Goal: Contribute content: Contribute content

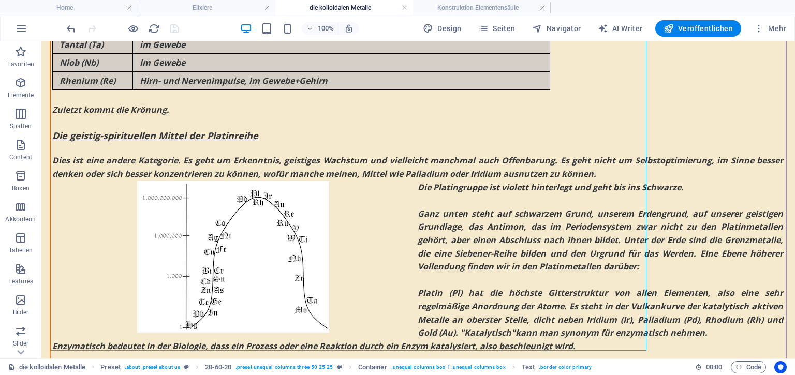
scroll to position [1707, 0]
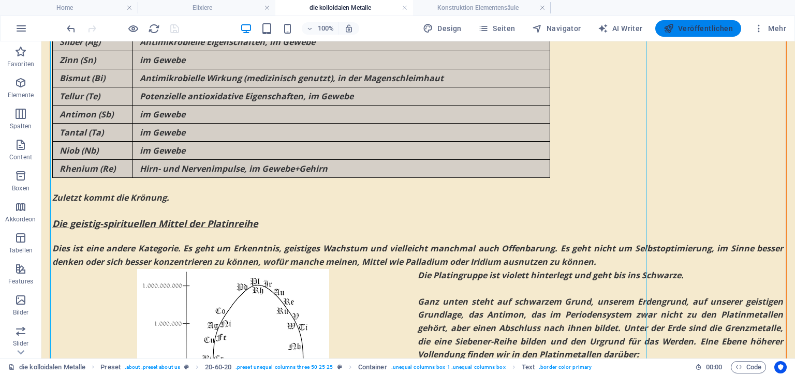
click at [709, 27] on span "Veröffentlichen" at bounding box center [698, 28] width 69 height 10
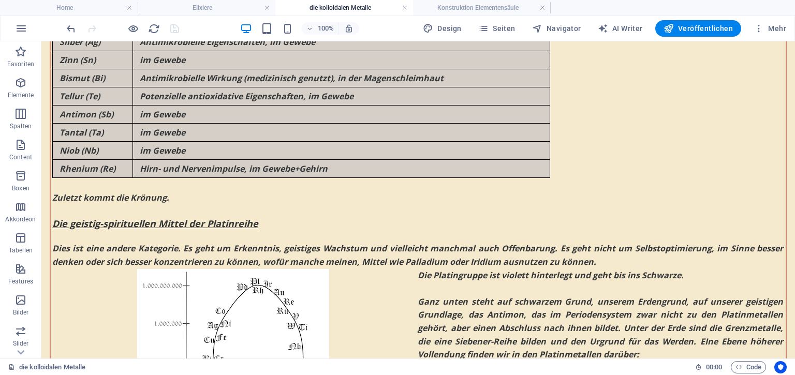
click at [171, 28] on div at bounding box center [123, 28] width 116 height 17
click at [544, 8] on link at bounding box center [542, 8] width 6 height 10
click at [709, 26] on span "Veröffentlichen" at bounding box center [698, 28] width 69 height 10
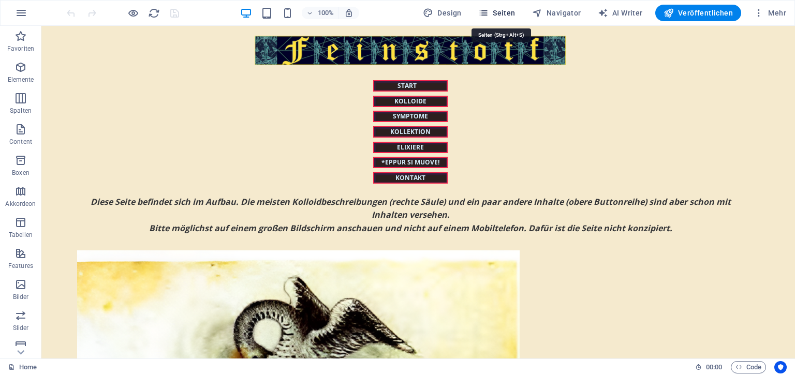
click at [508, 16] on span "Seiten" at bounding box center [496, 13] width 37 height 10
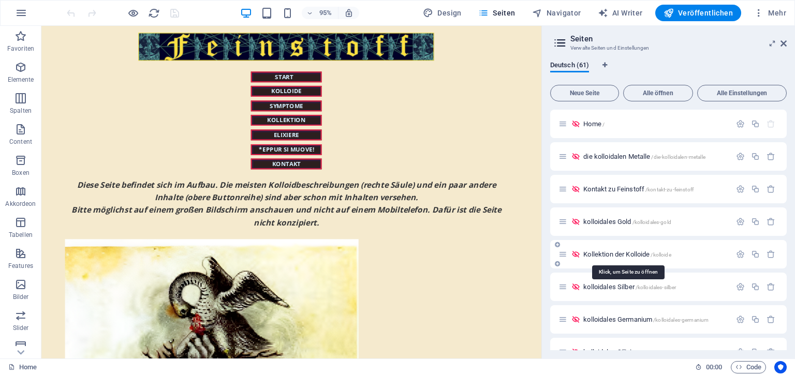
click at [608, 257] on span "Kollektion der Kolloide /kolloide" at bounding box center [626, 255] width 87 height 8
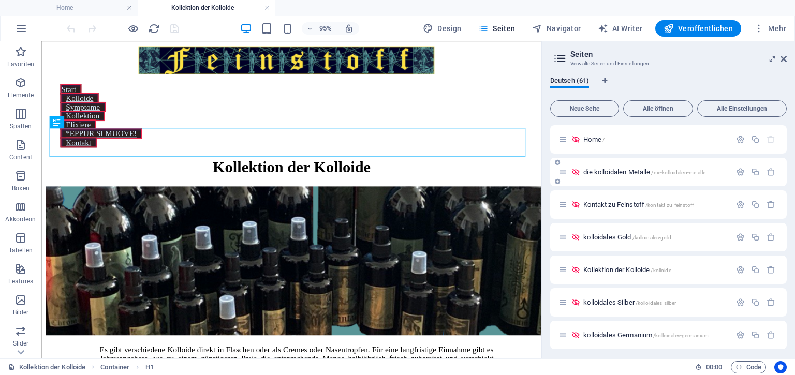
click at [626, 169] on span "die kolloidalen Metalle /die-kolloidalen-metalle" at bounding box center [644, 172] width 122 height 8
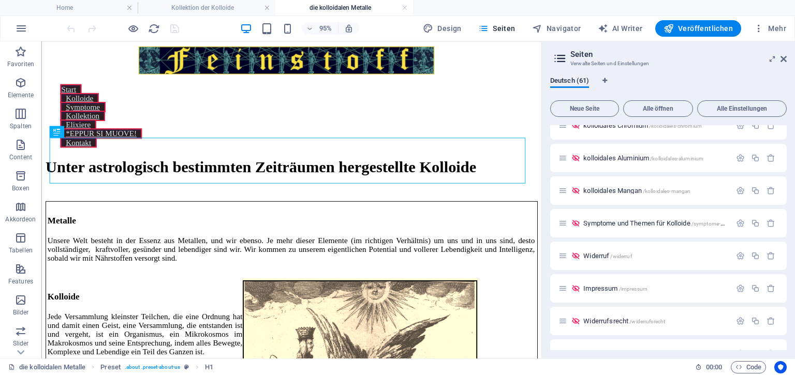
scroll to position [963, 0]
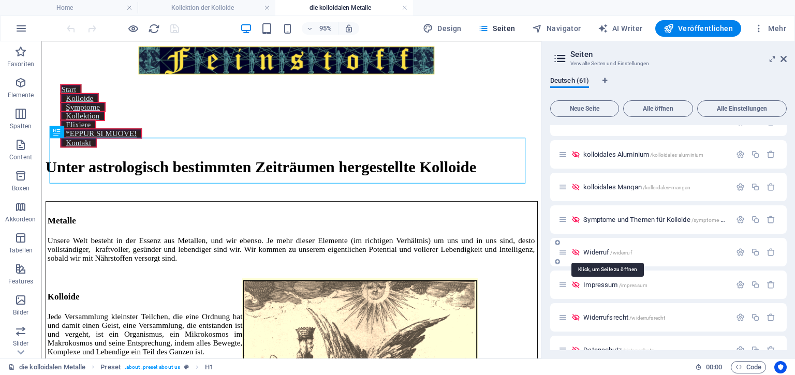
click at [599, 252] on span "Widerruf /widerruf" at bounding box center [607, 252] width 48 height 8
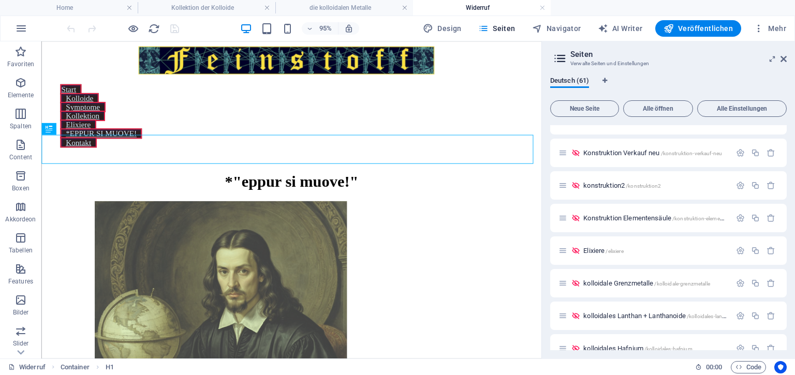
scroll to position [1764, 0]
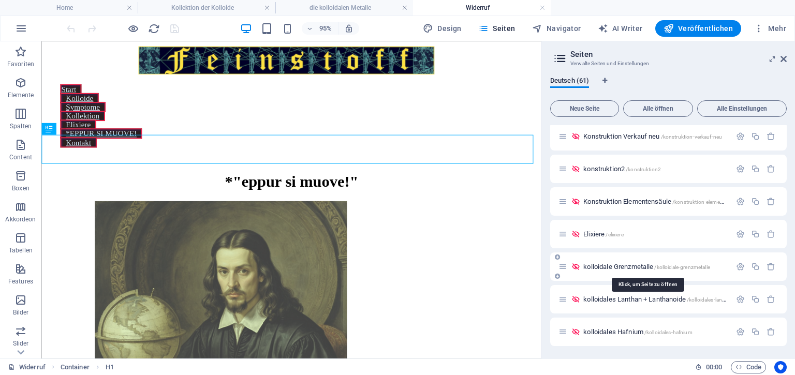
click at [594, 269] on span "kolloidale Grenzmetalle /kolloidale-grenzmetalle" at bounding box center [646, 267] width 127 height 8
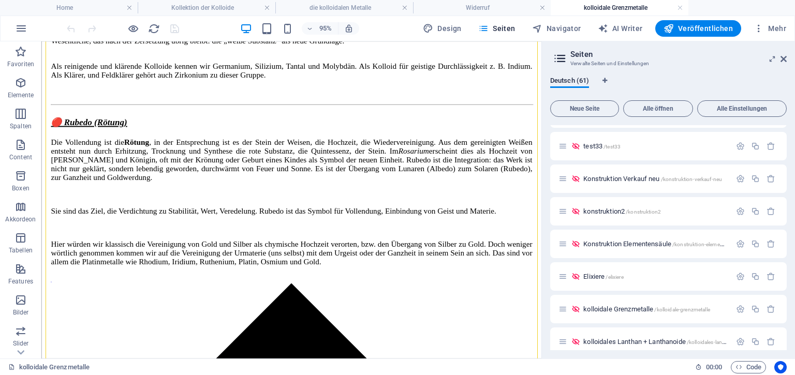
scroll to position [2655, 0]
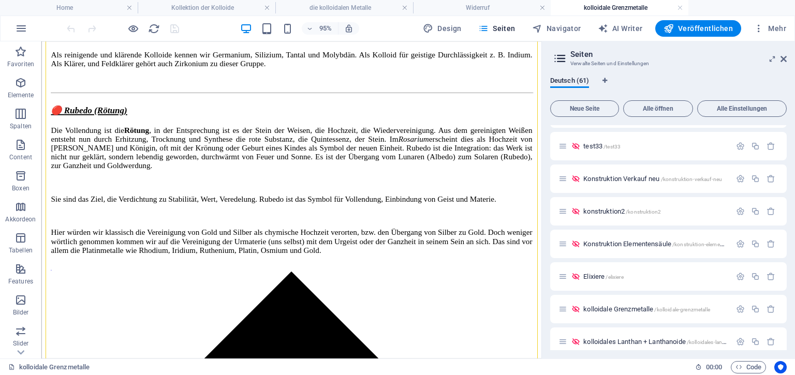
drag, startPoint x: 565, startPoint y: 54, endPoint x: 599, endPoint y: 179, distance: 129.5
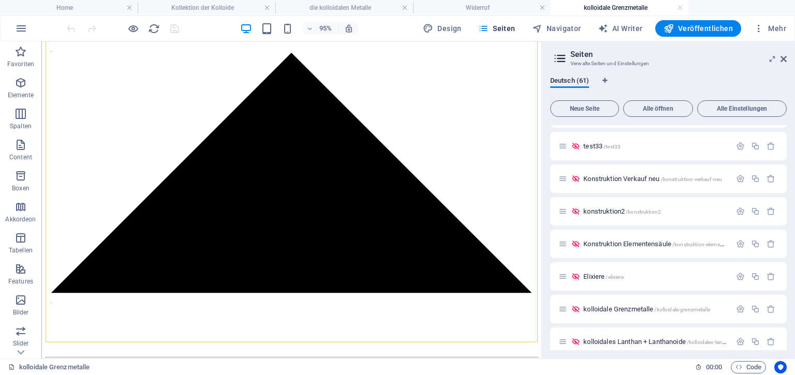
scroll to position [2910, 0]
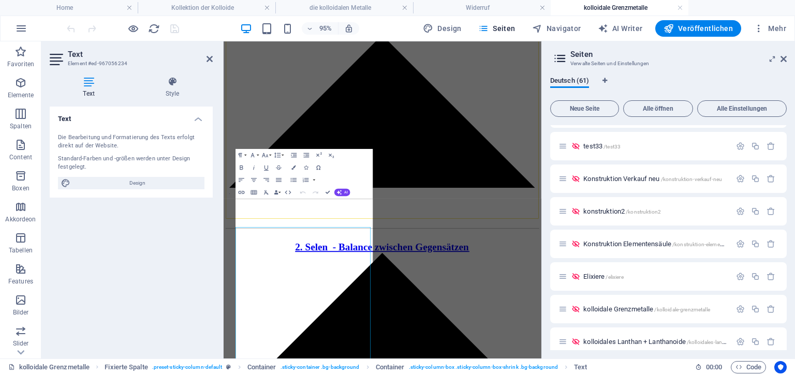
scroll to position [2168, 0]
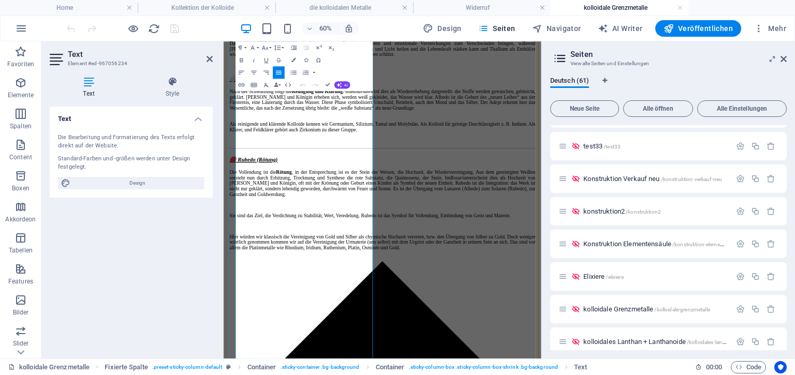
scroll to position [2546, 0]
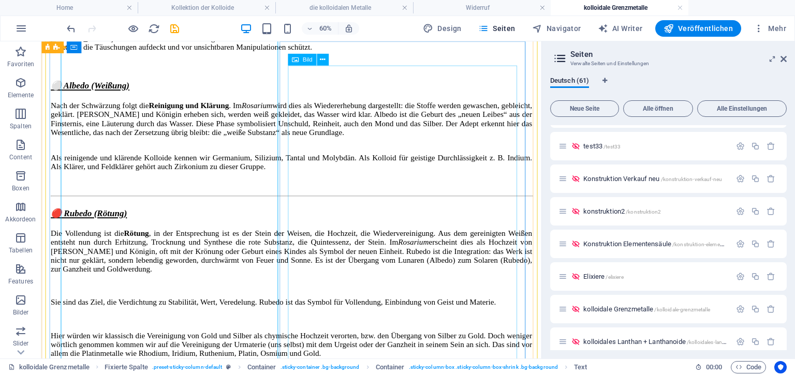
scroll to position [2593, 0]
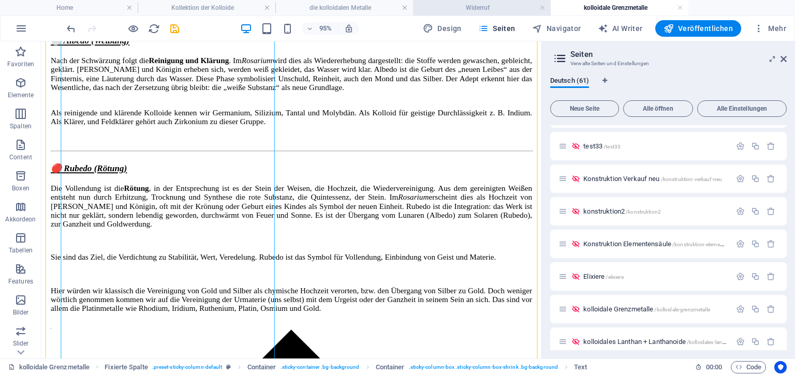
click at [477, 5] on h4 "Widerruf" at bounding box center [482, 7] width 138 height 11
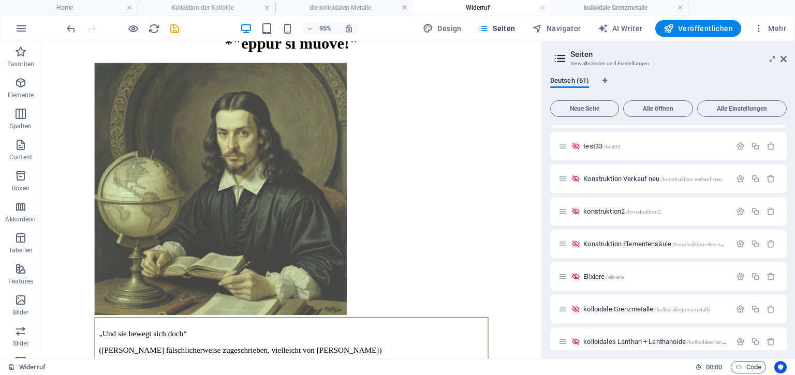
scroll to position [153, 0]
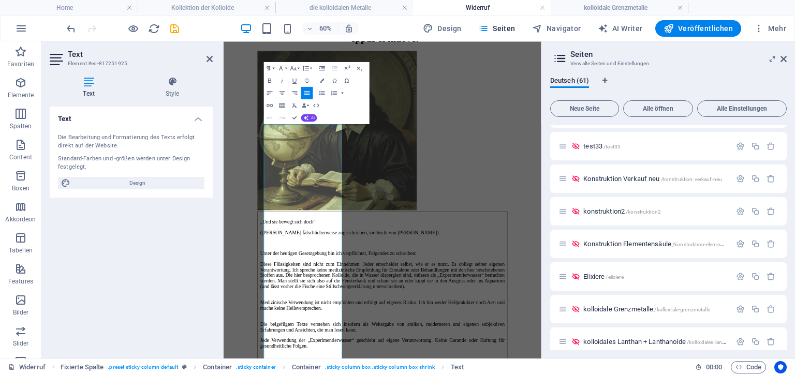
scroll to position [0, 0]
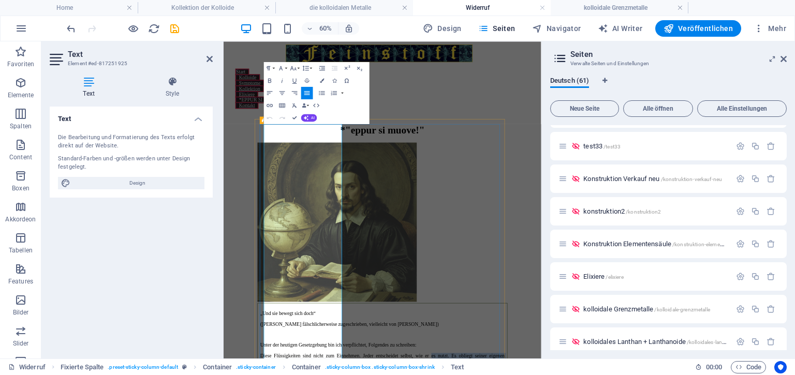
drag, startPoint x: 409, startPoint y: 340, endPoint x: 315, endPoint y: 432, distance: 131.4
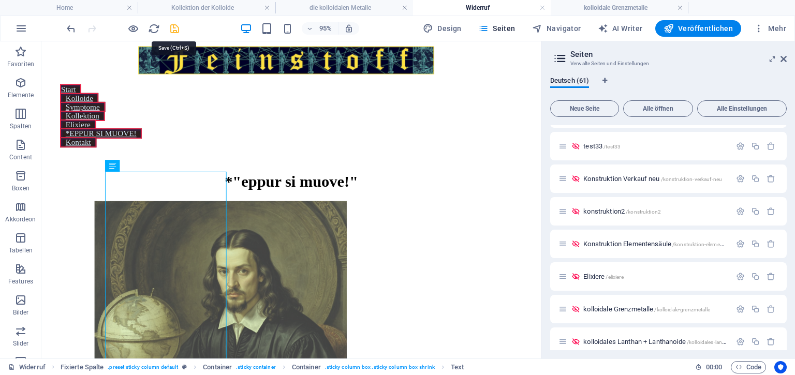
click at [172, 28] on icon "save" at bounding box center [175, 29] width 12 height 12
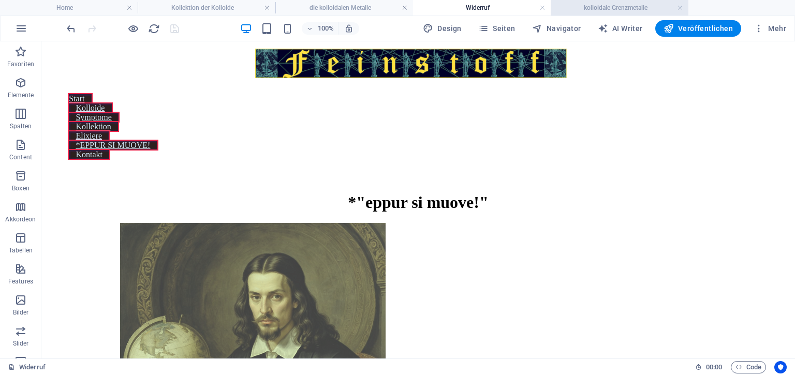
click at [603, 4] on h4 "kolloidale Grenzmetalle" at bounding box center [620, 7] width 138 height 11
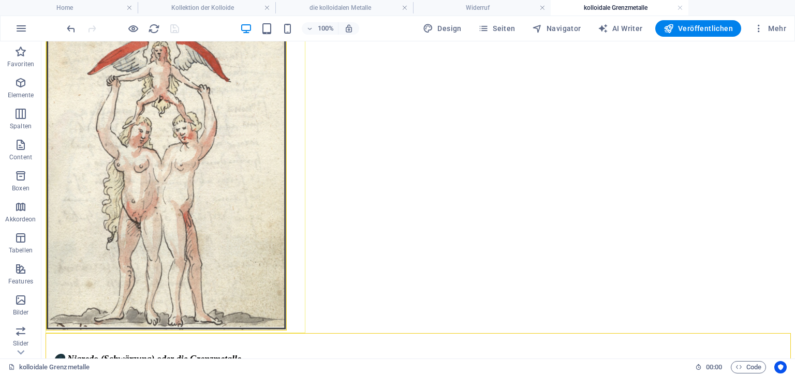
scroll to position [2037, 0]
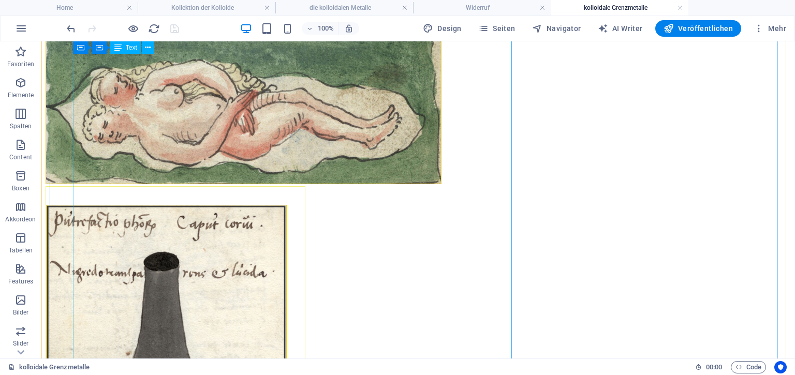
scroll to position [1204, 0]
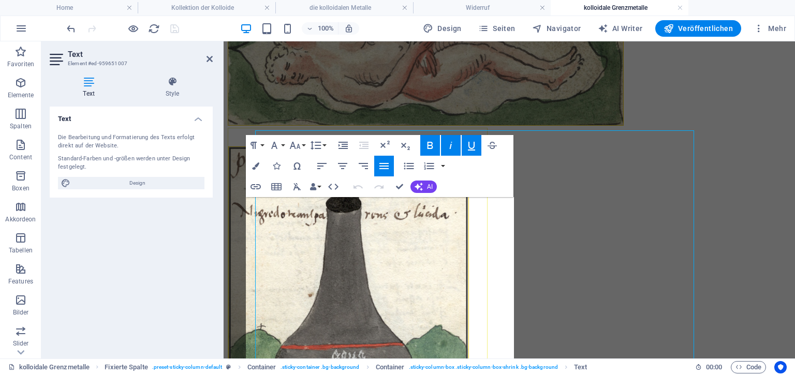
scroll to position [656, 0]
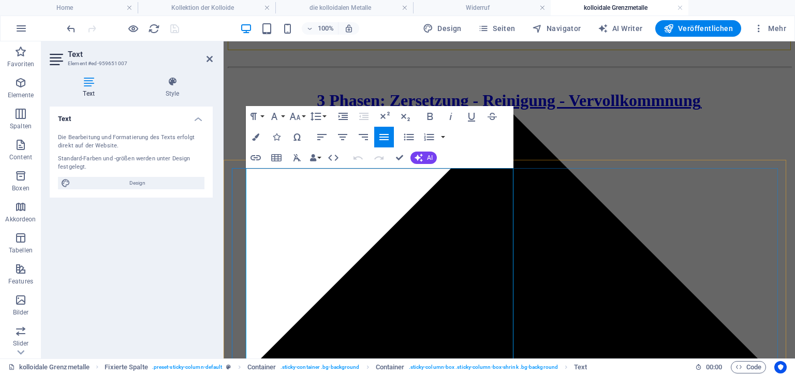
scroll to position [755, 0]
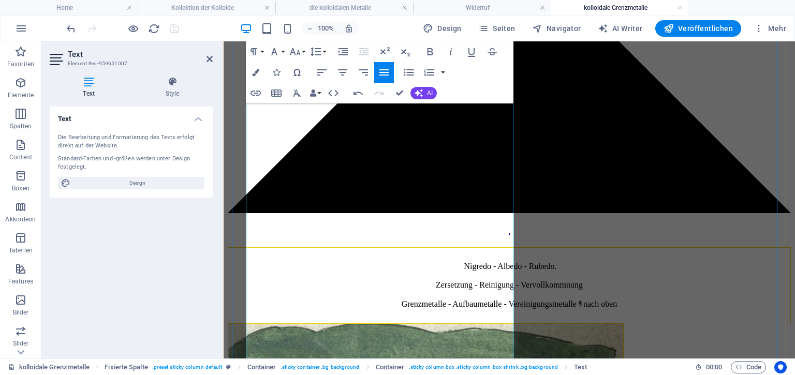
scroll to position [818, 0]
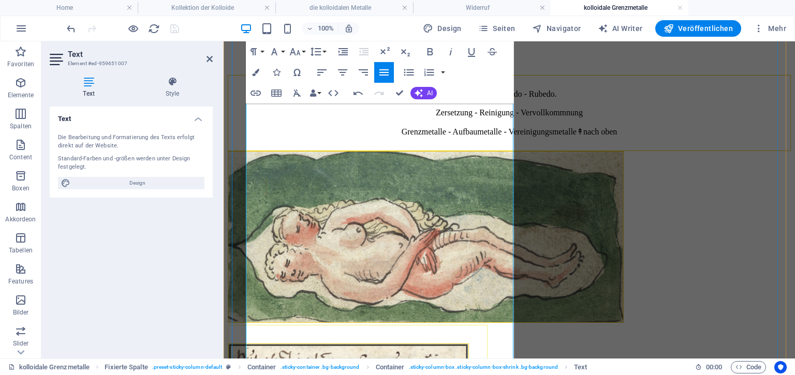
scroll to position [1020, 0]
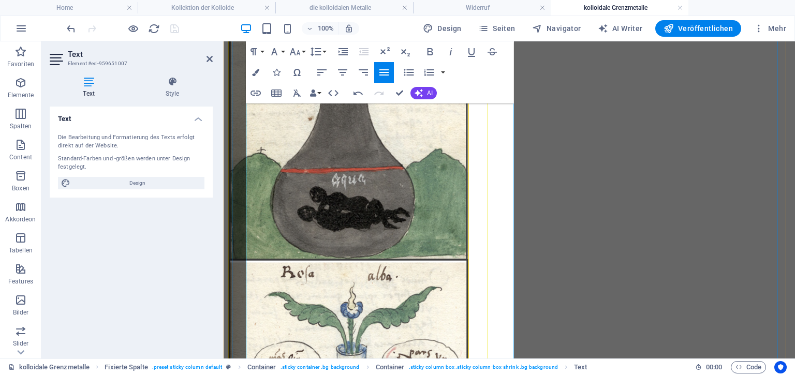
scroll to position [1394, 0]
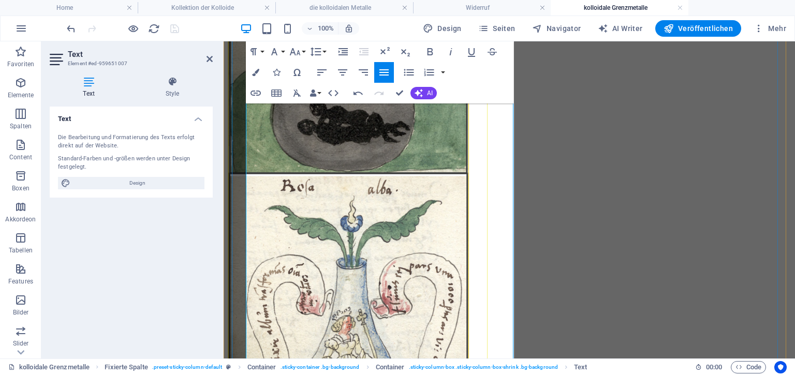
scroll to position [1480, 0]
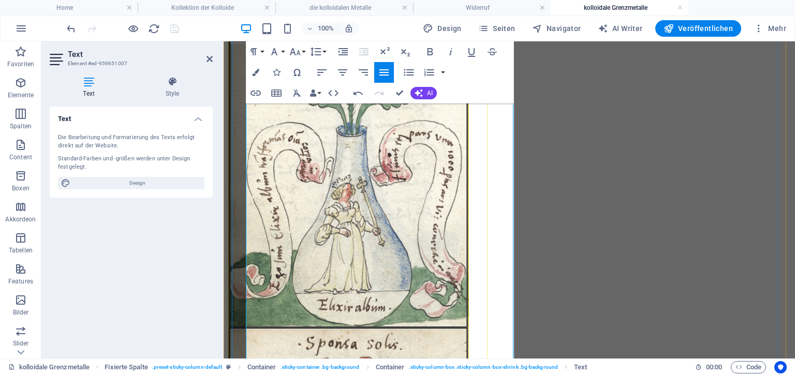
scroll to position [1613, 0]
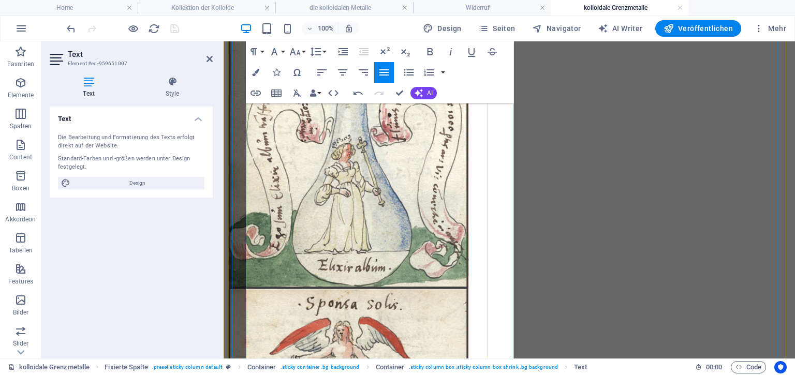
scroll to position [1652, 0]
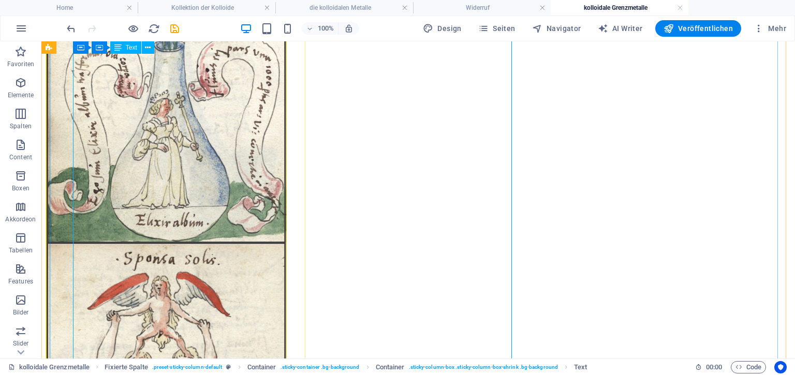
scroll to position [1042, 0]
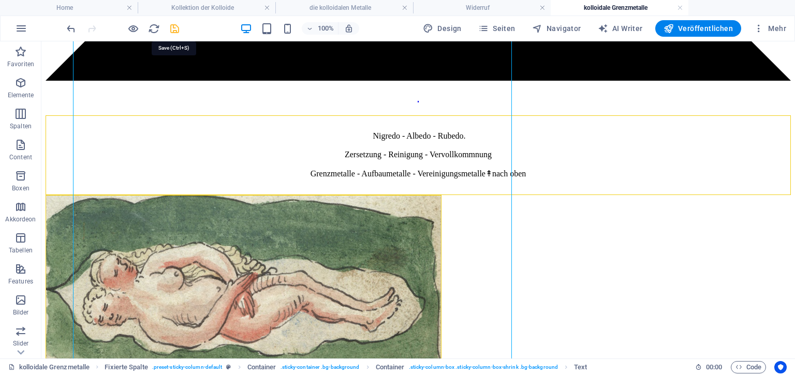
click at [174, 30] on icon "save" at bounding box center [175, 29] width 12 height 12
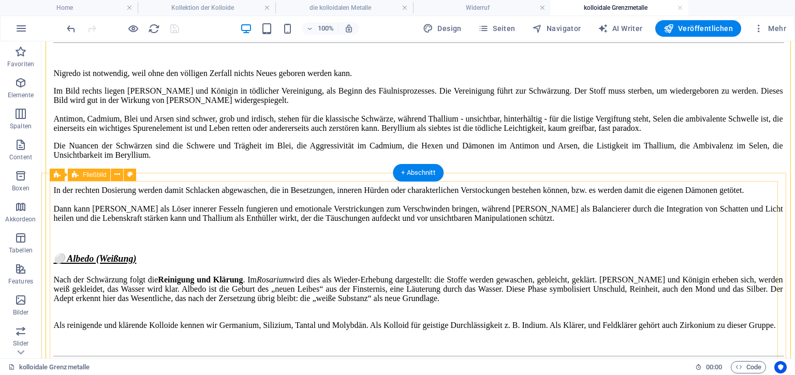
scroll to position [2708, 0]
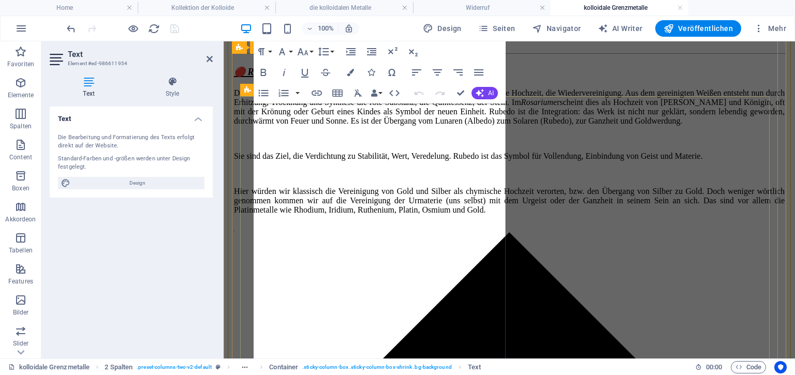
scroll to position [3434, 0]
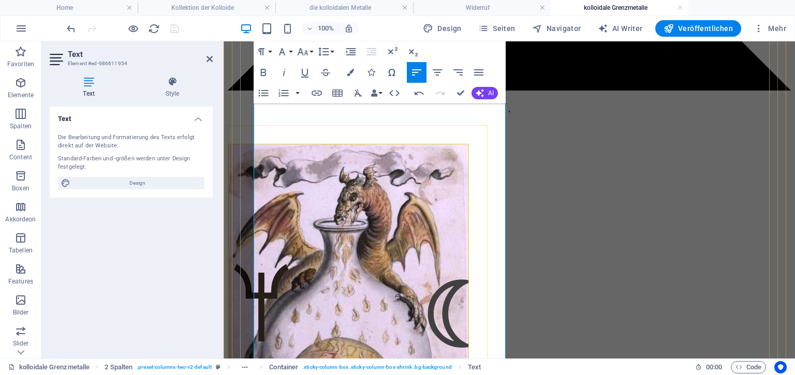
scroll to position [3493, 0]
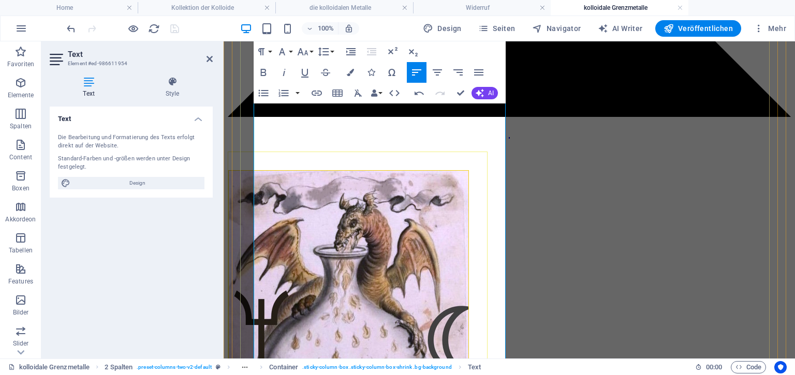
drag, startPoint x: 433, startPoint y: 193, endPoint x: 467, endPoint y: 197, distance: 34.4
click at [316, 94] on icon "button" at bounding box center [317, 93] width 12 height 12
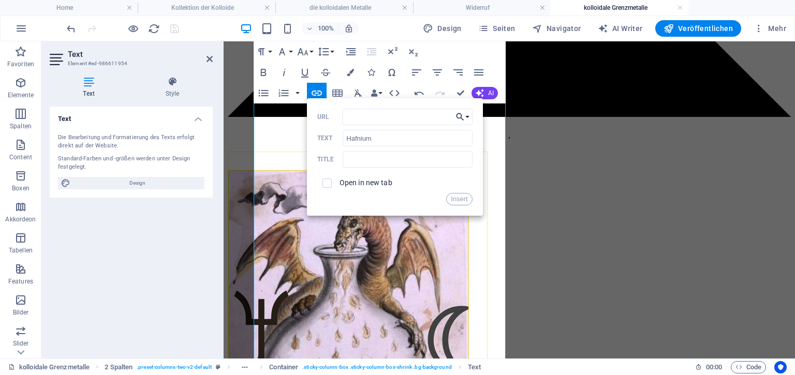
click at [468, 115] on button "Choose Link" at bounding box center [463, 117] width 20 height 17
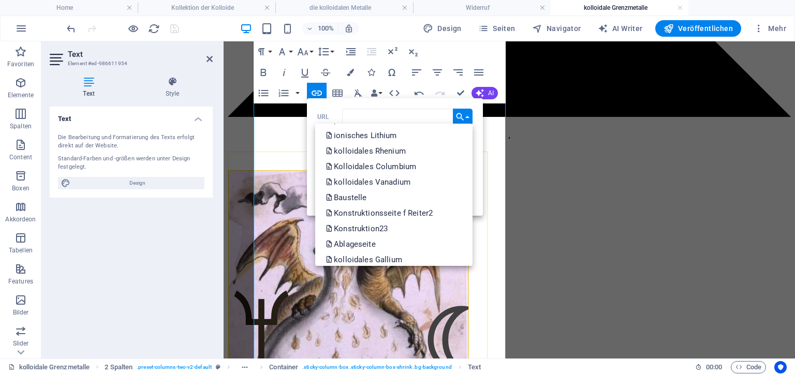
scroll to position [828, 0]
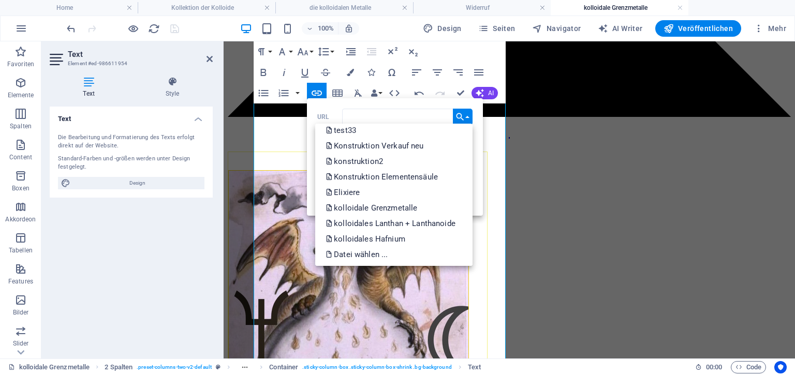
drag, startPoint x: 472, startPoint y: 129, endPoint x: 238, endPoint y: 228, distance: 253.5
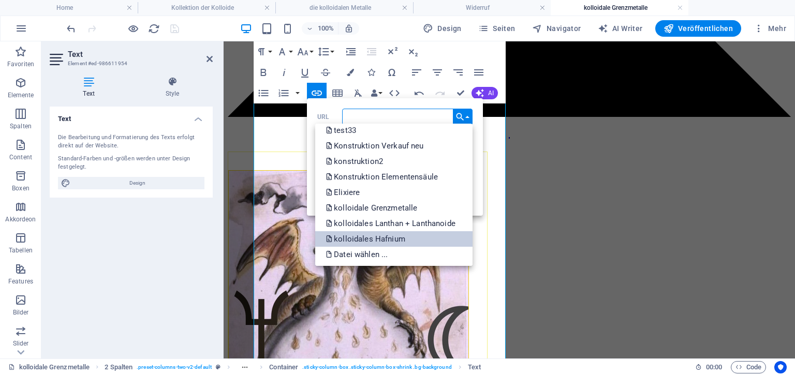
click at [401, 239] on p "kolloidales Hafnium" at bounding box center [367, 239] width 82 height 16
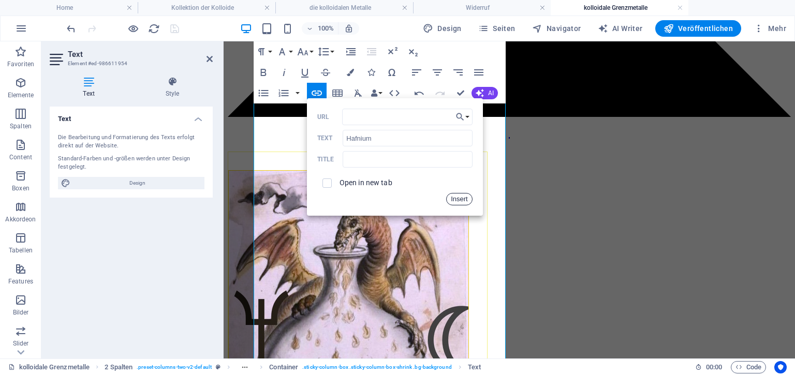
click at [459, 200] on button "Insert" at bounding box center [459, 199] width 26 height 12
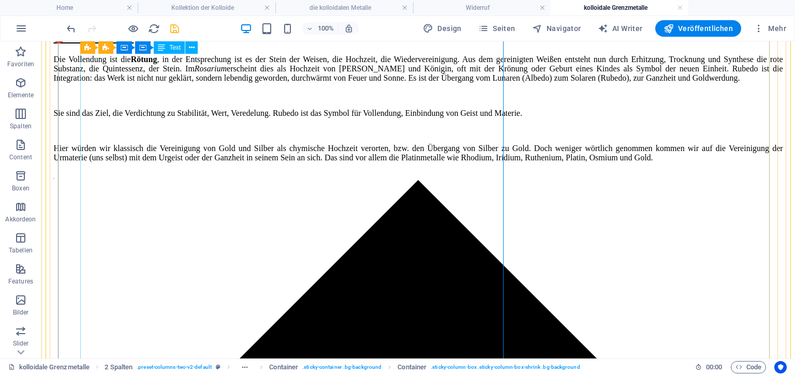
scroll to position [2765, 0]
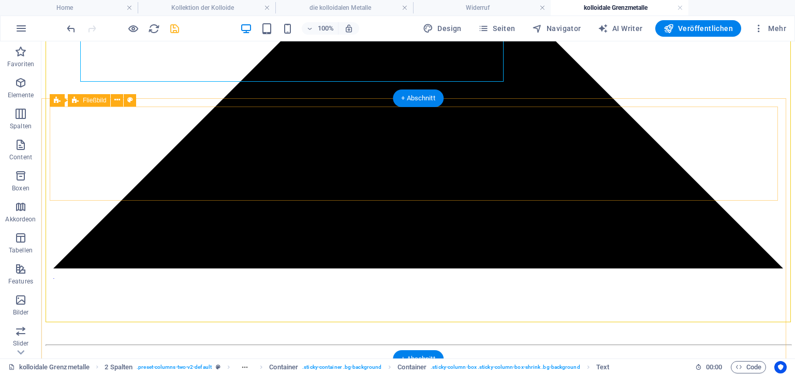
scroll to position [3320, 0]
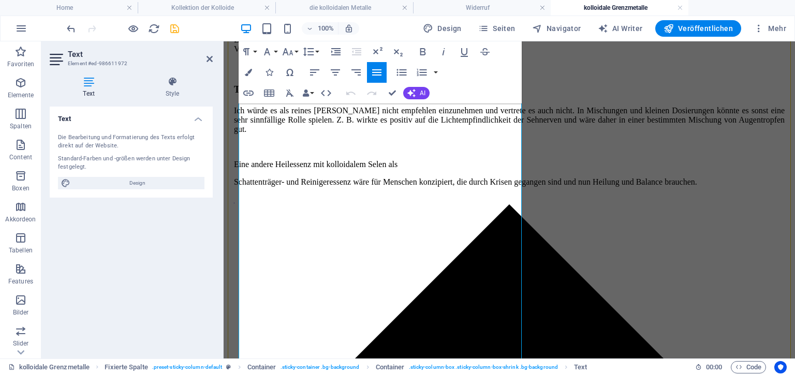
scroll to position [4659, 0]
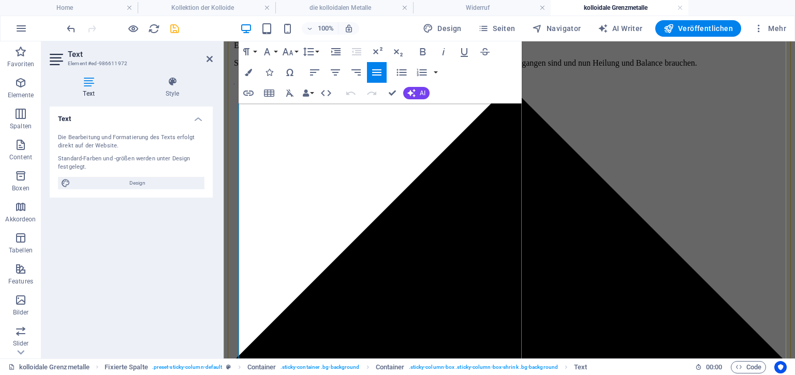
scroll to position [4805, 0]
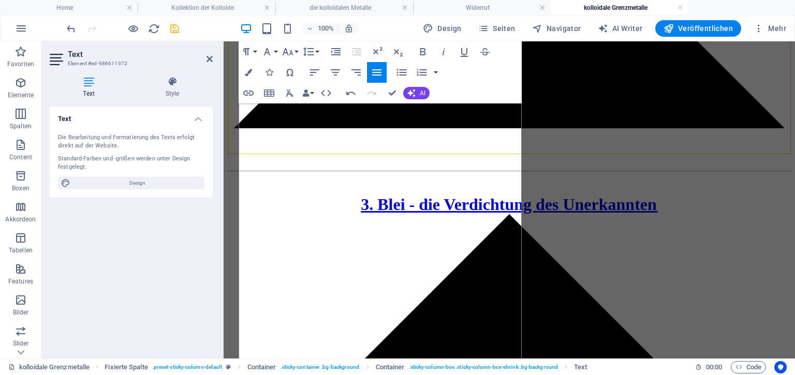
scroll to position [5010, 0]
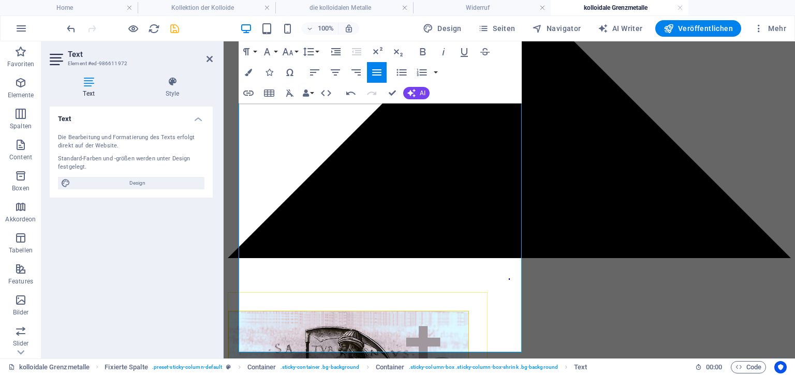
scroll to position [5260, 0]
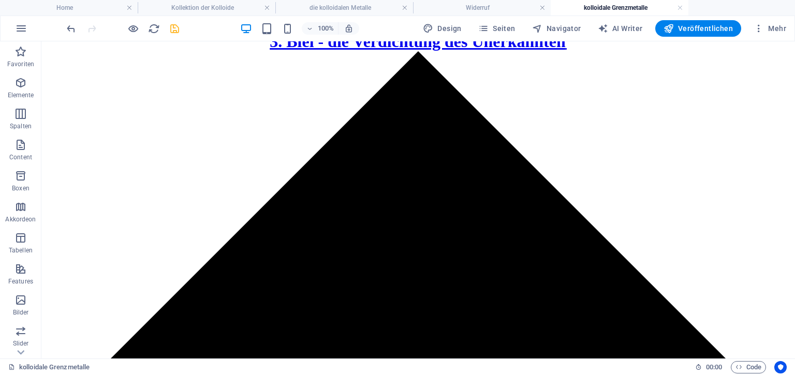
scroll to position [5432, 0]
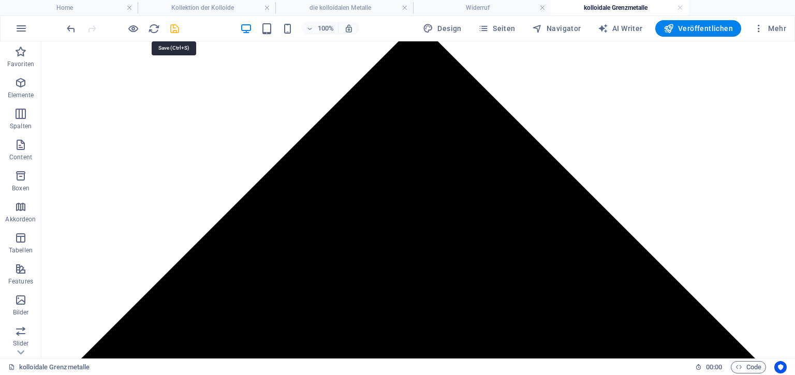
click at [173, 25] on icon "save" at bounding box center [175, 29] width 12 height 12
click at [524, 6] on h4 "Widerruf" at bounding box center [482, 7] width 138 height 11
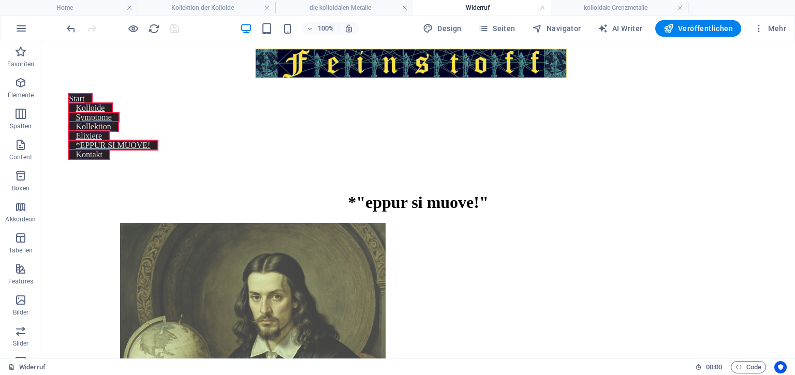
scroll to position [0, 0]
click at [543, 8] on link at bounding box center [542, 8] width 6 height 10
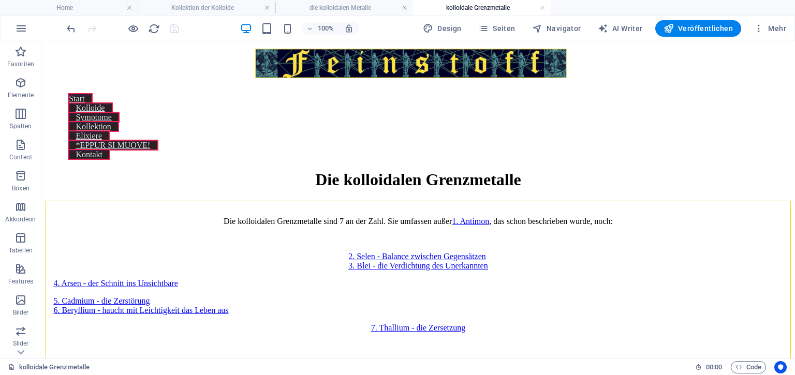
scroll to position [5432, 0]
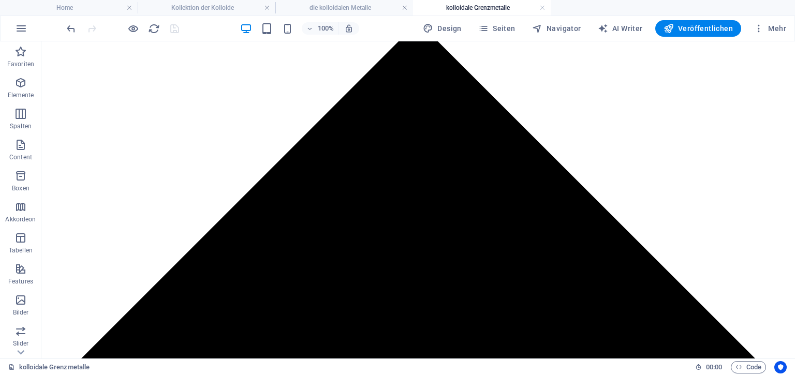
click at [543, 8] on link at bounding box center [542, 8] width 6 height 10
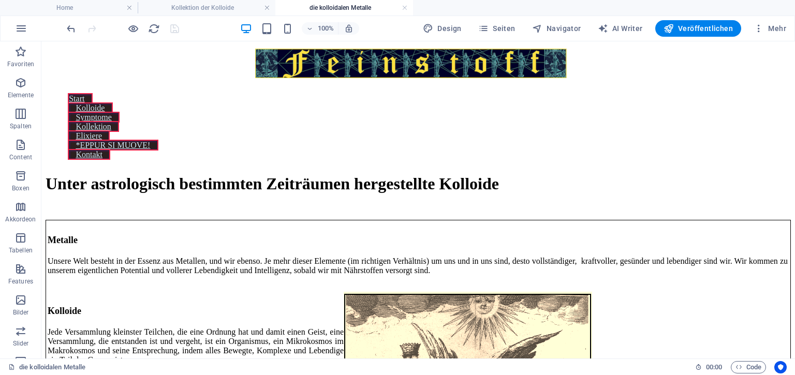
click at [346, 6] on h4 "die kolloidalen Metalle" at bounding box center [344, 7] width 138 height 11
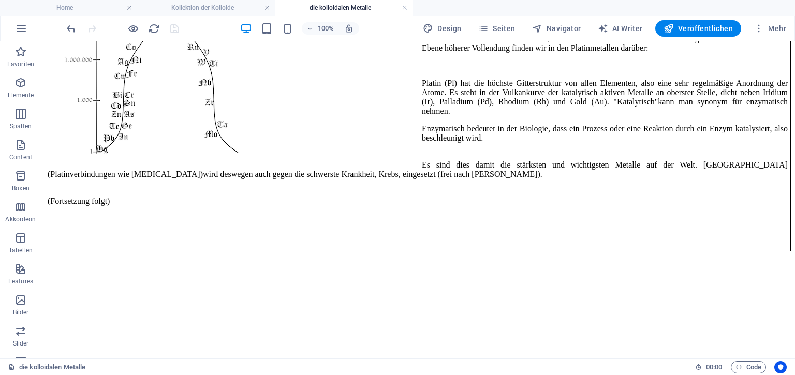
scroll to position [2001, 0]
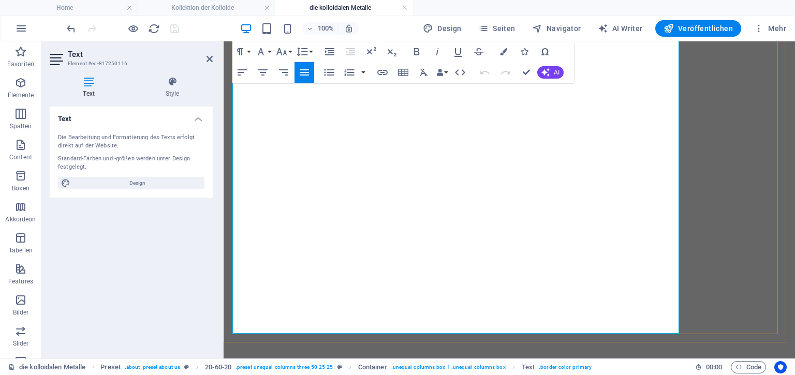
scroll to position [2457, 0]
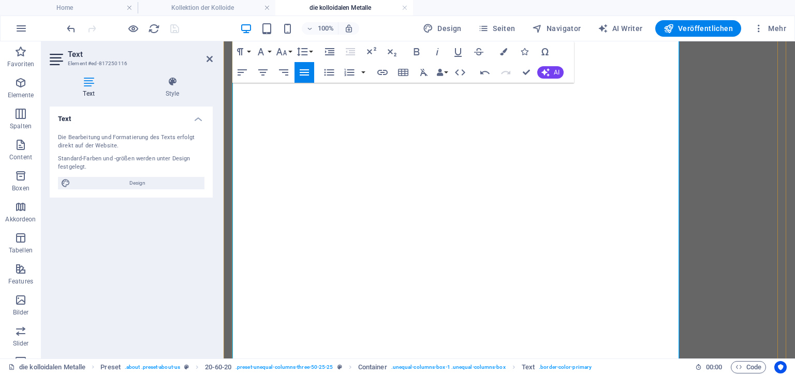
scroll to position [2404, 0]
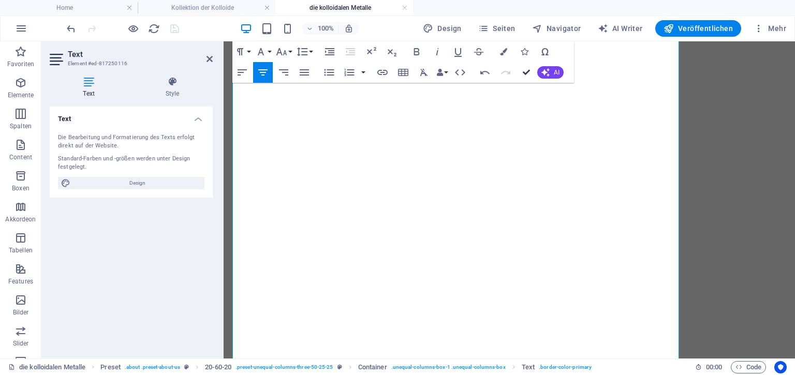
scroll to position [2015, 0]
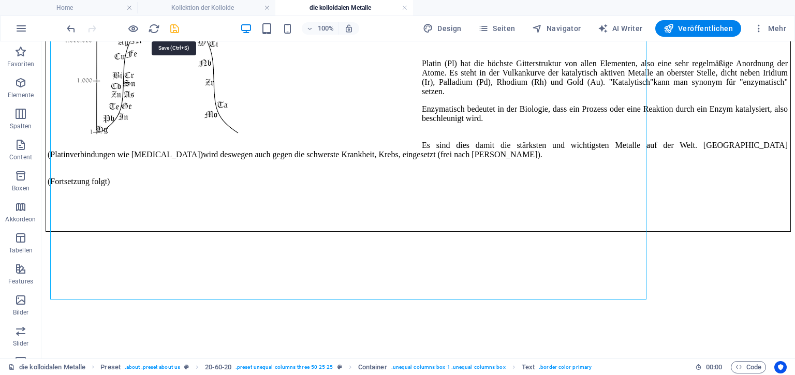
click at [172, 30] on icon "save" at bounding box center [175, 29] width 12 height 12
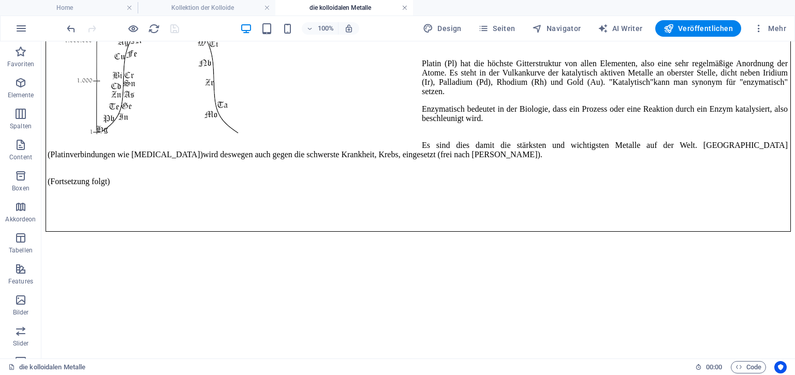
click at [405, 8] on link at bounding box center [405, 8] width 6 height 10
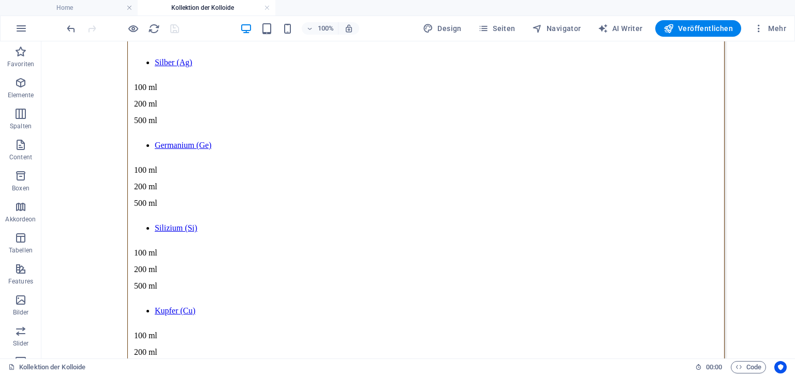
scroll to position [1271, 0]
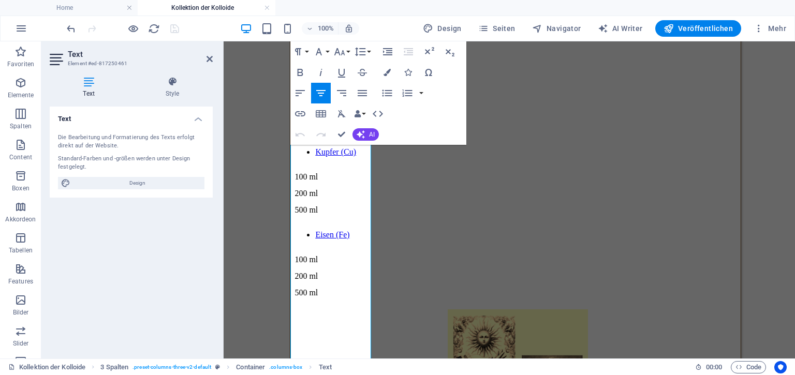
scroll to position [1355, 0]
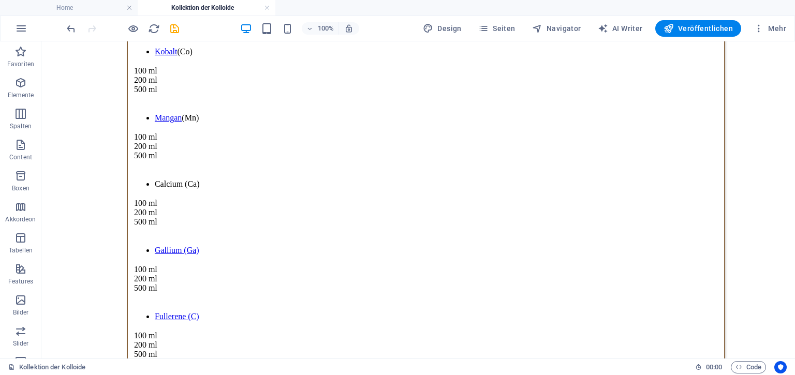
scroll to position [3147, 0]
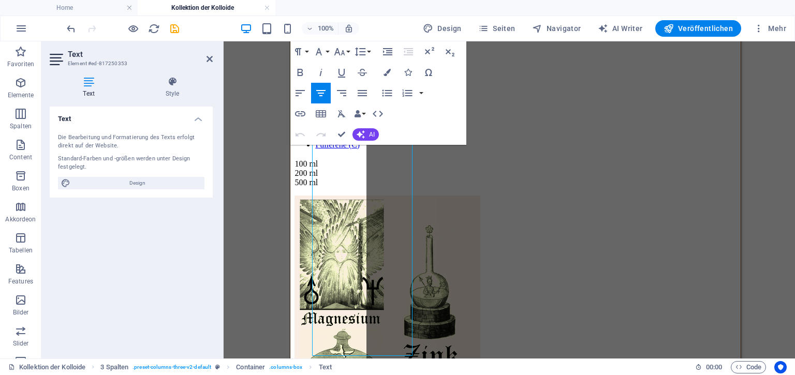
scroll to position [3185, 0]
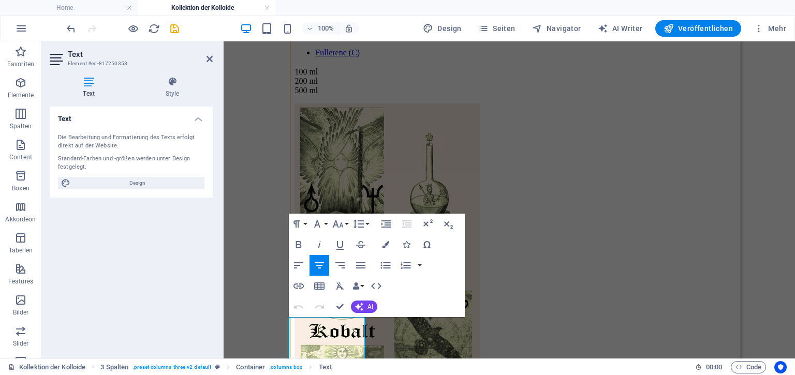
scroll to position [2961, 0]
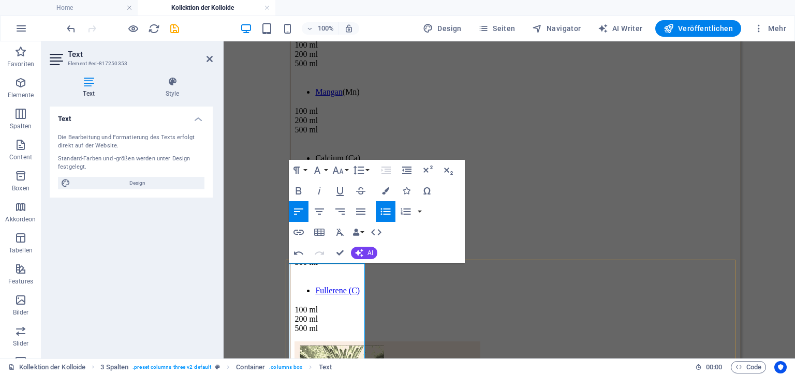
scroll to position [3017, 0]
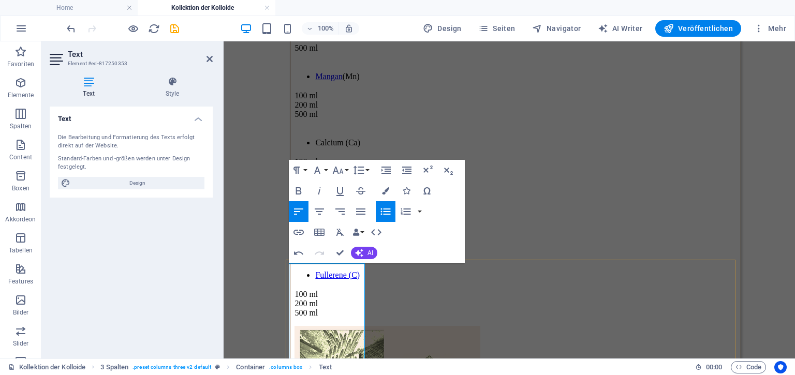
copy div "Platin (Pt) 100 mg 200 mg 500 mg"
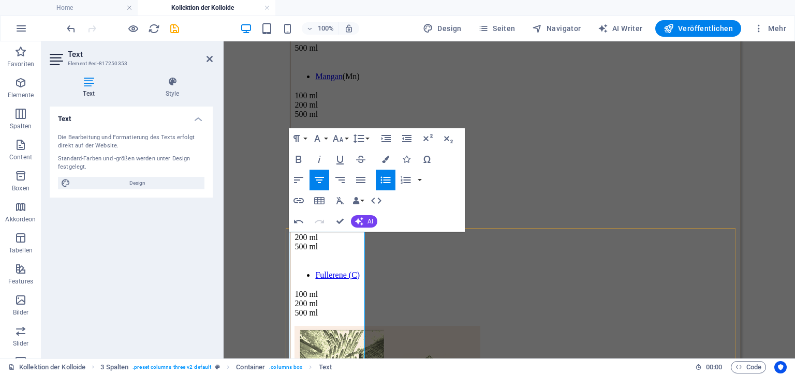
scroll to position [3048, 0]
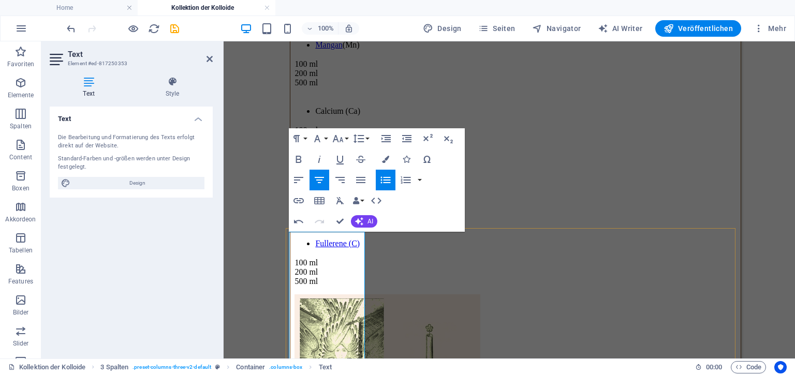
click at [301, 179] on icon "button" at bounding box center [298, 180] width 12 height 12
drag, startPoint x: 312, startPoint y: 252, endPoint x: 346, endPoint y: 292, distance: 52.5
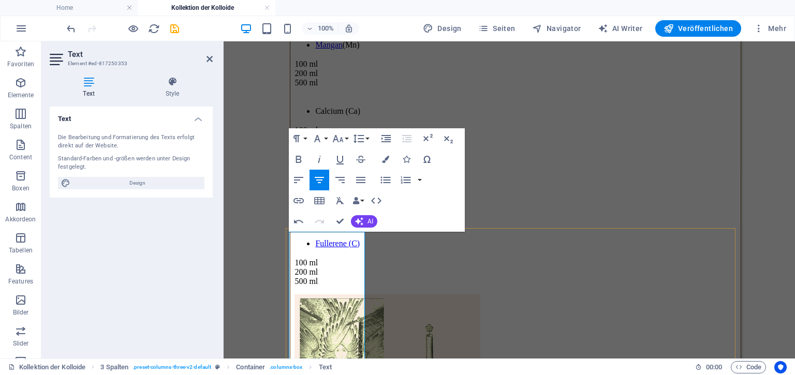
copy span "100 mg 200 mg 500 mg"
click at [386, 179] on icon "button" at bounding box center [385, 180] width 12 height 12
click at [384, 158] on icon "button" at bounding box center [385, 159] width 7 height 7
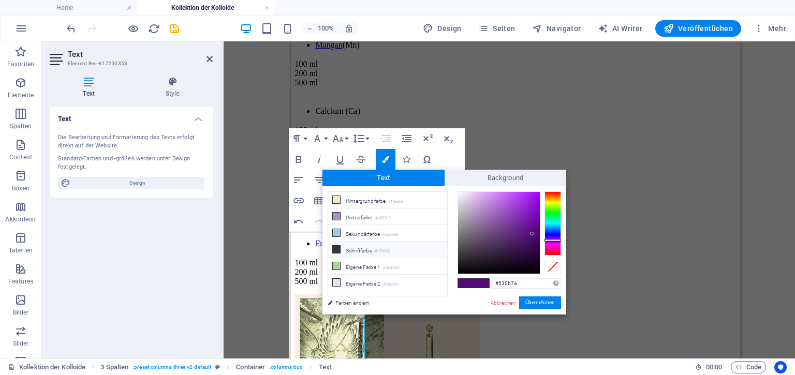
click at [371, 250] on li "Schriftfarbe #353638" at bounding box center [387, 250] width 119 height 17
type input "#353638"
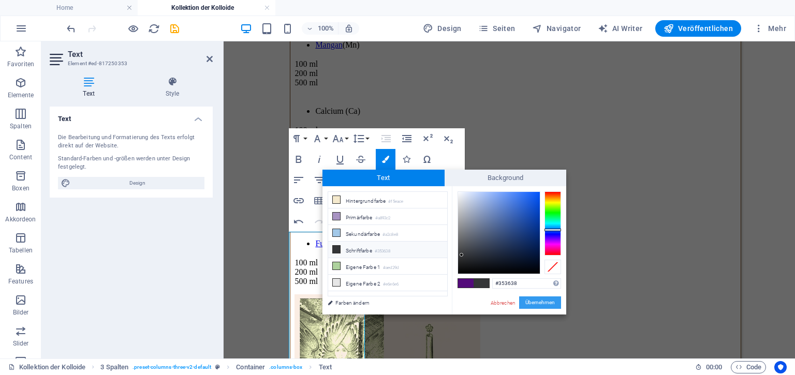
click at [547, 301] on button "Übernehmen" at bounding box center [540, 303] width 42 height 12
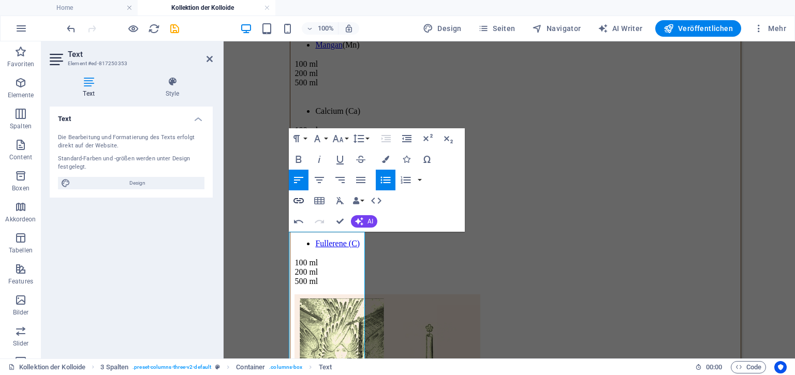
click at [302, 199] on icon "button" at bounding box center [299, 200] width 10 height 5
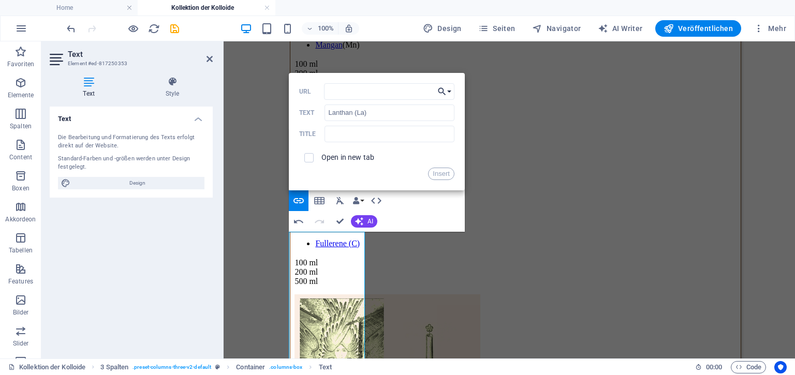
click at [450, 93] on button "Choose Link" at bounding box center [445, 91] width 20 height 17
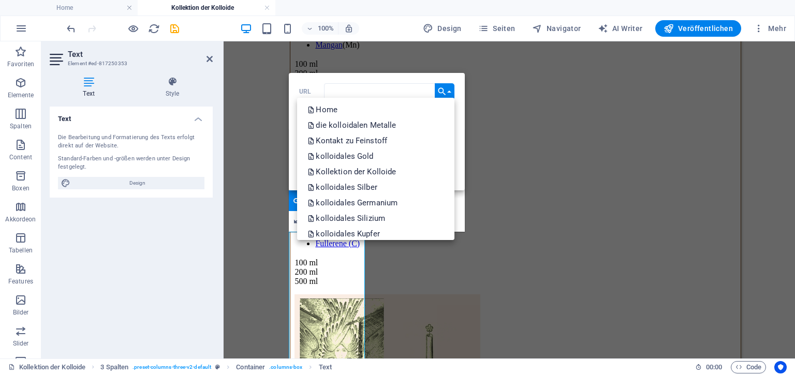
scroll to position [828, 0]
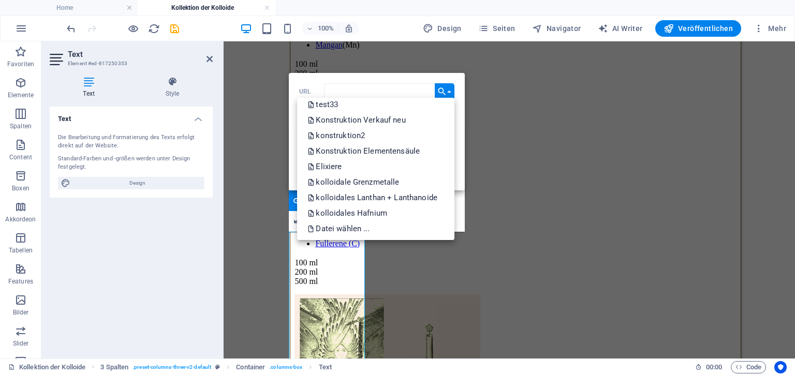
drag, startPoint x: 453, startPoint y: 104, endPoint x: 220, endPoint y: 206, distance: 254.3
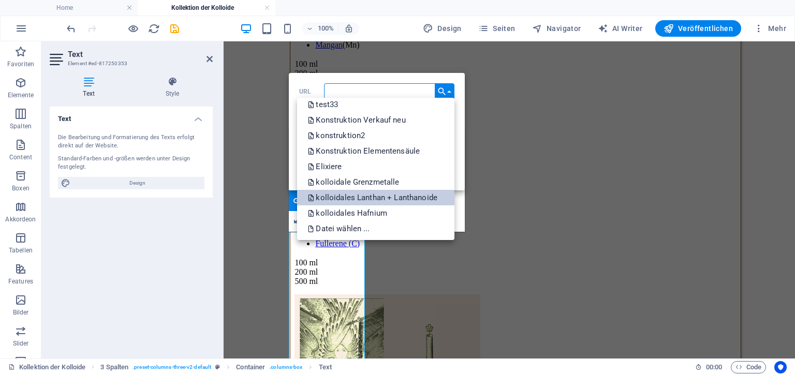
click at [348, 197] on p "kolloidales Lanthan + Lanthanoide" at bounding box center [373, 198] width 132 height 16
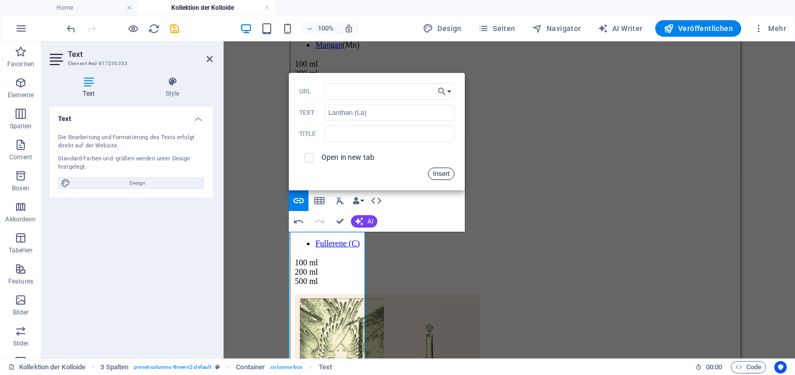
click at [441, 175] on button "Insert" at bounding box center [441, 174] width 26 height 12
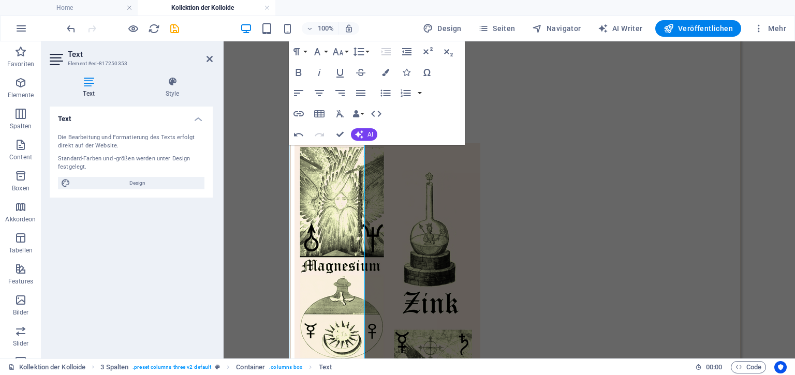
scroll to position [3226, 0]
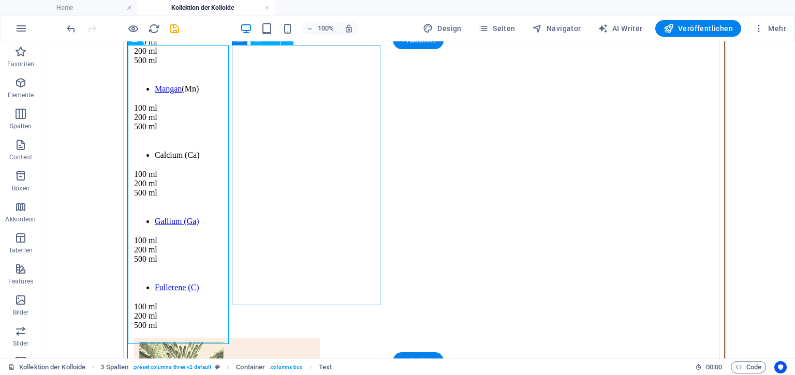
scroll to position [3180, 0]
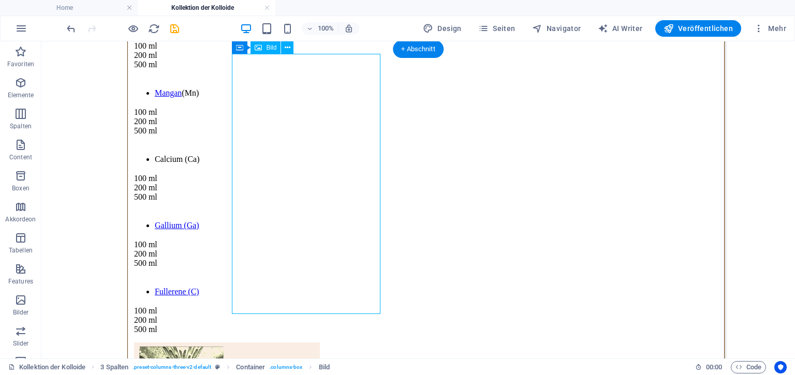
select select "px"
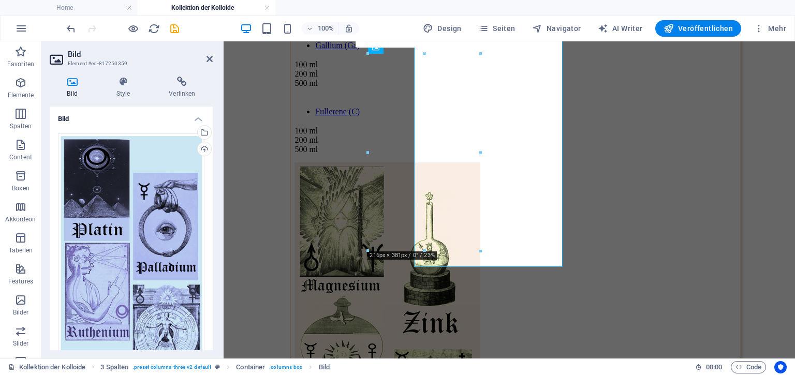
scroll to position [0, 2]
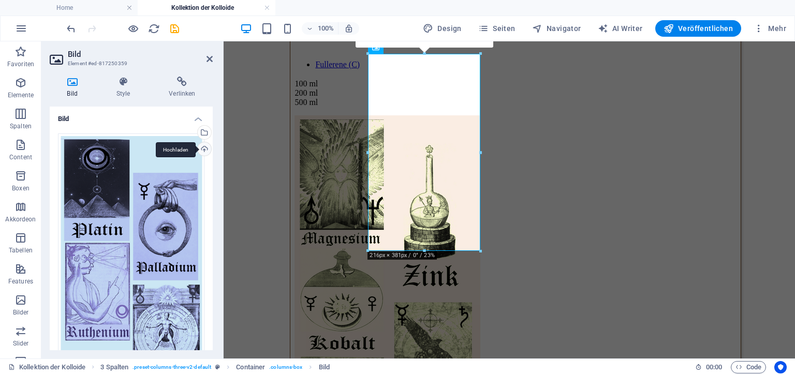
click at [202, 147] on div "Hochladen" at bounding box center [204, 150] width 16 height 16
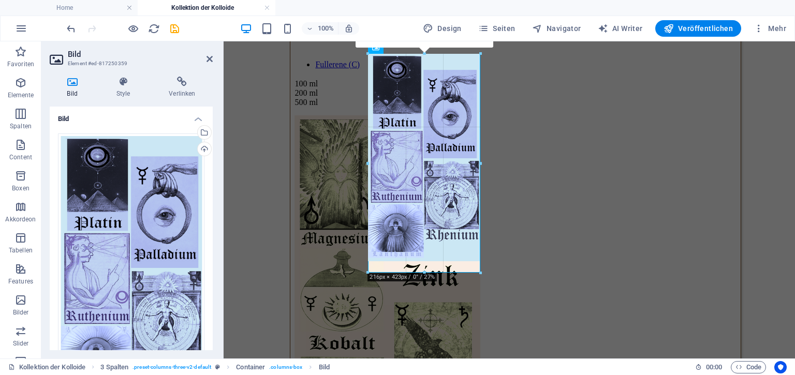
drag, startPoint x: 369, startPoint y: 260, endPoint x: 369, endPoint y: 272, distance: 11.4
type input "216"
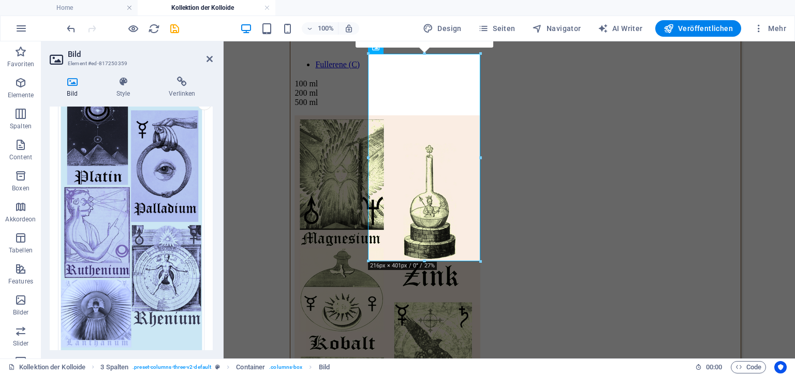
scroll to position [41, 0]
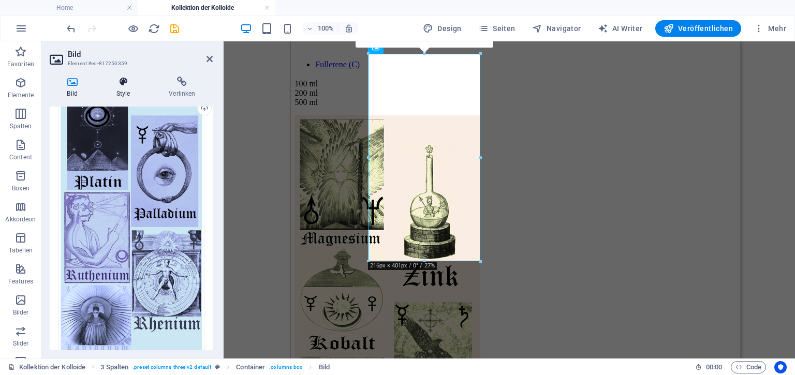
click at [127, 81] on icon at bounding box center [123, 82] width 49 height 10
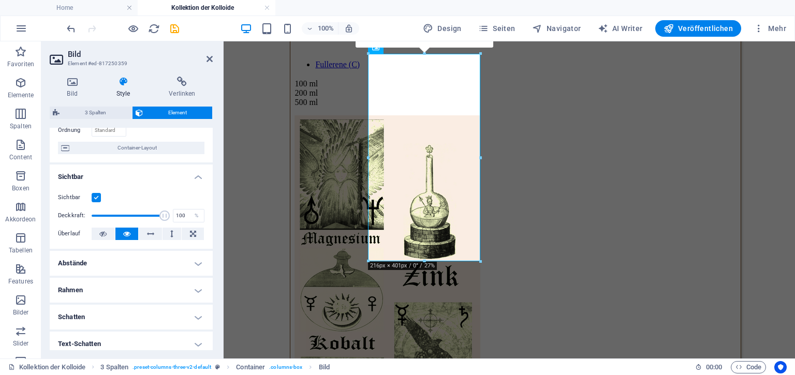
scroll to position [82, 0]
click at [197, 266] on h4 "Abstände" at bounding box center [131, 264] width 163 height 25
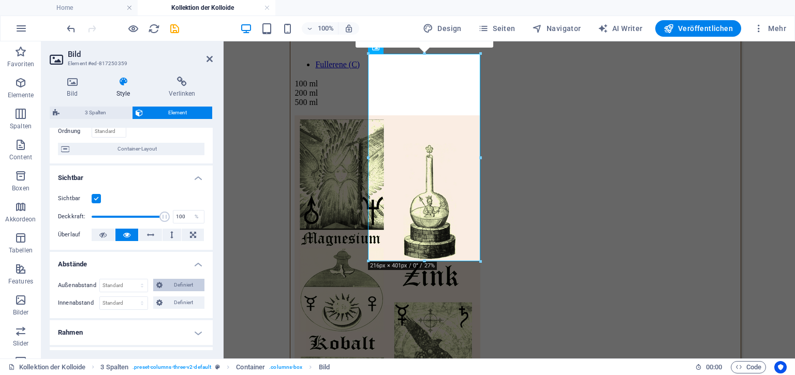
click at [188, 287] on span "Definiert" at bounding box center [184, 285] width 36 height 12
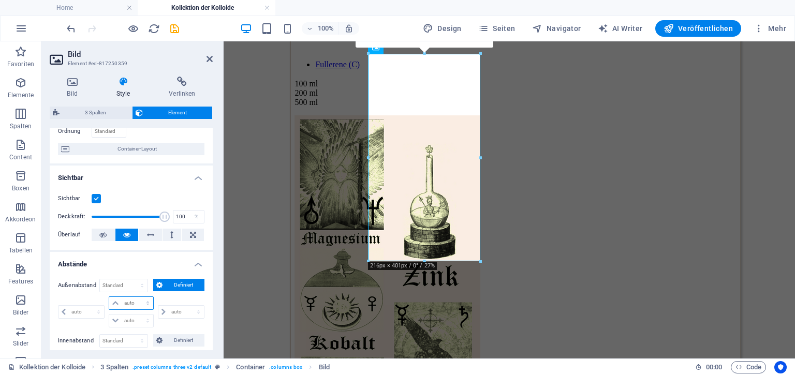
click at [146, 303] on select "auto px % rem vw vh" at bounding box center [130, 303] width 43 height 12
select select "%"
click at [137, 297] on select "auto px % rem vw vh" at bounding box center [130, 303] width 43 height 12
type input "0"
select select "px"
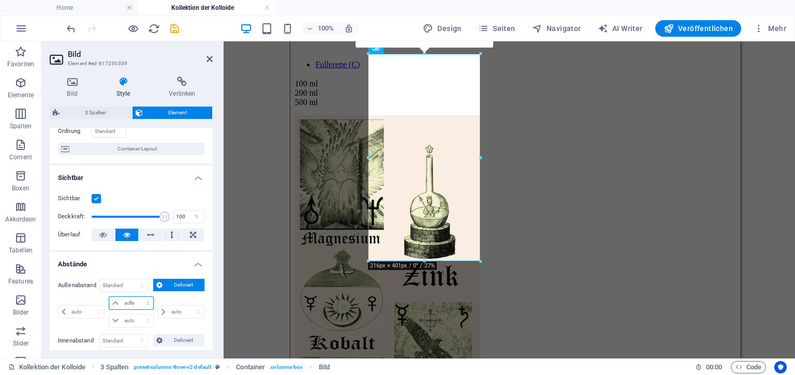
type input "100"
type input "0"
select select "px"
type input "0"
select select "px"
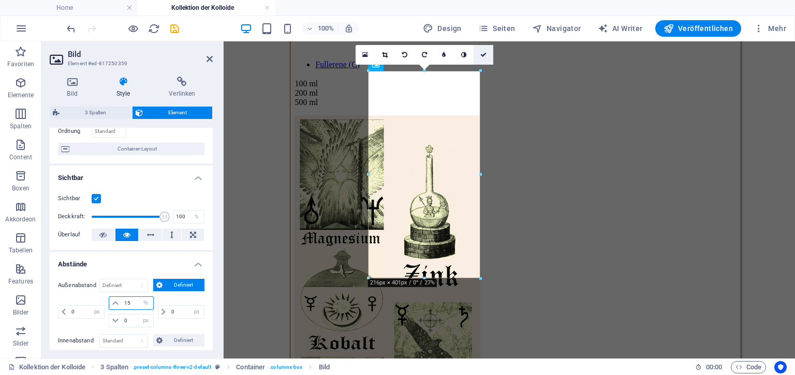
type input "15"
click at [482, 54] on icon at bounding box center [483, 55] width 6 height 6
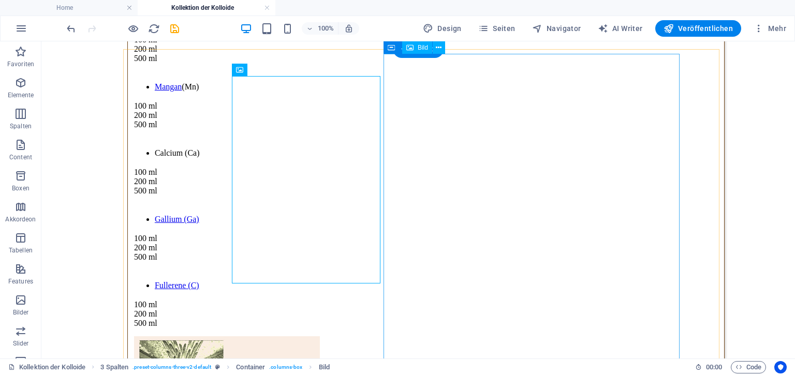
scroll to position [3180, 0]
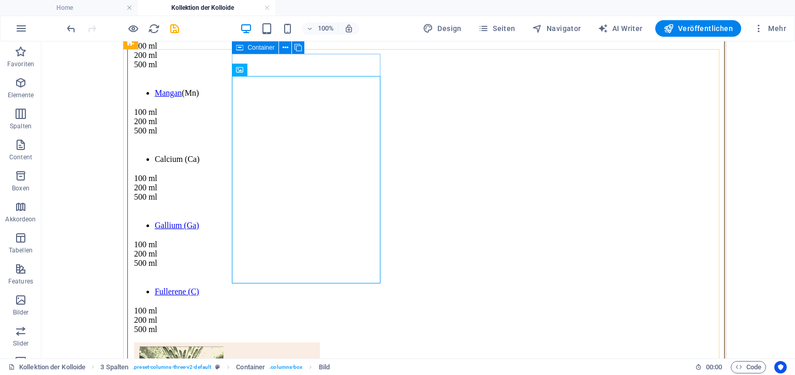
click at [270, 50] on span "Container" at bounding box center [260, 48] width 27 height 6
select select "%"
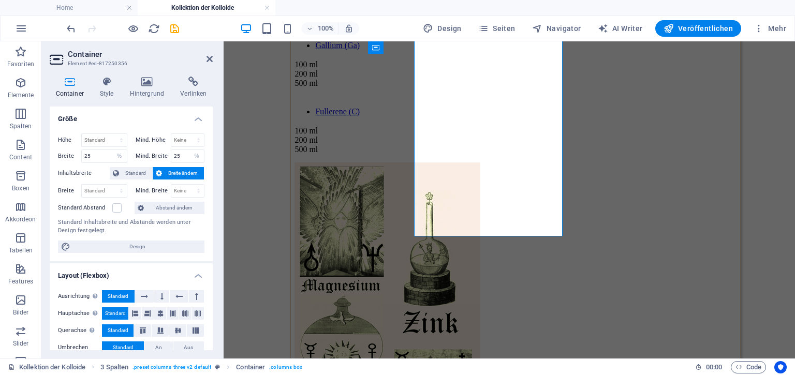
scroll to position [0, 2]
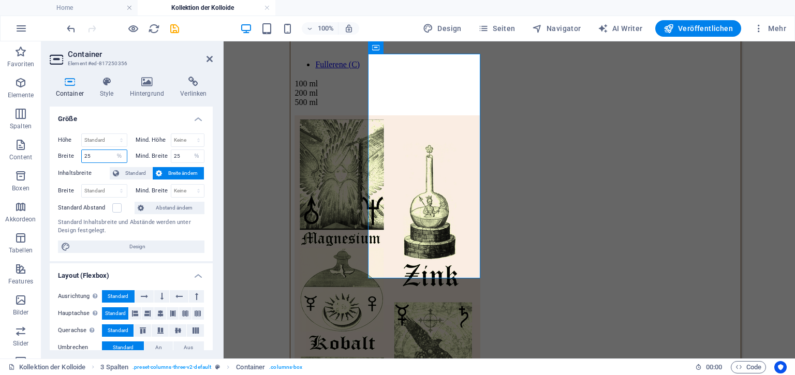
click at [102, 154] on input "25" at bounding box center [104, 156] width 45 height 12
type input "27"
click at [181, 155] on input "25" at bounding box center [187, 156] width 33 height 12
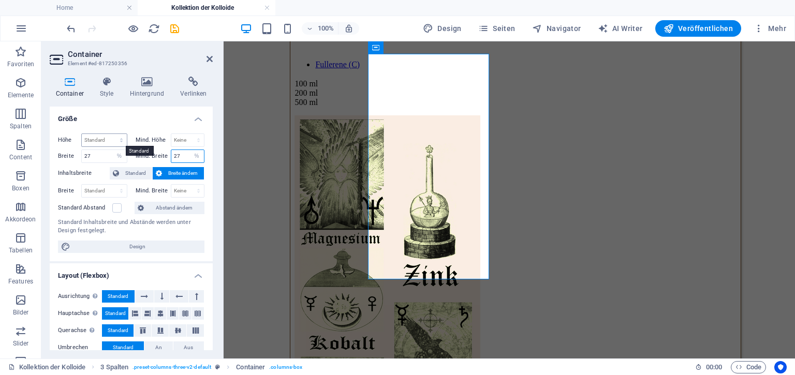
type input "27"
click at [120, 139] on select "Standard px rem % vh vw" at bounding box center [104, 140] width 45 height 12
select select "%"
click at [111, 134] on select "Standard px rem % vh vw" at bounding box center [104, 140] width 45 height 12
type input "100"
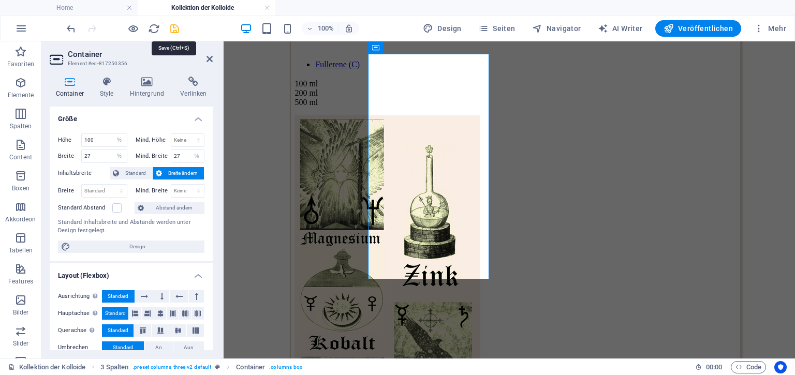
click at [179, 30] on icon "save" at bounding box center [175, 29] width 12 height 12
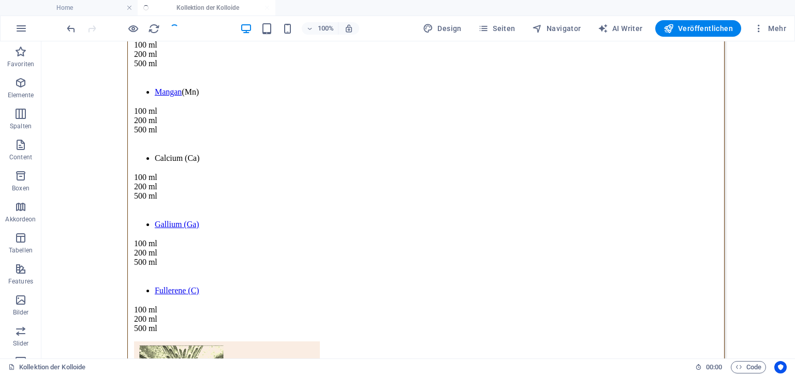
scroll to position [3180, 0]
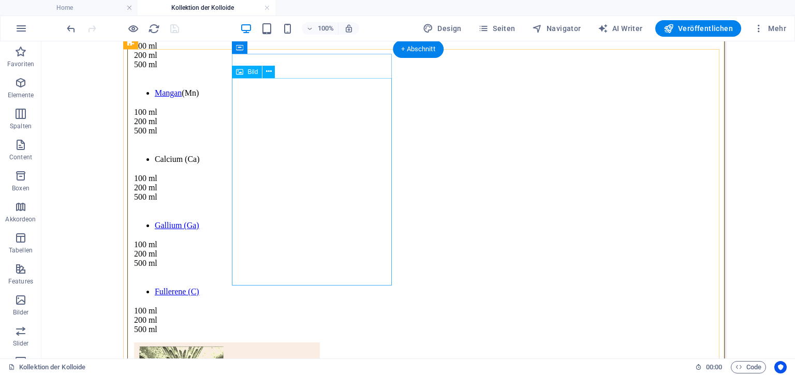
select select "px"
select select "%"
select select "px"
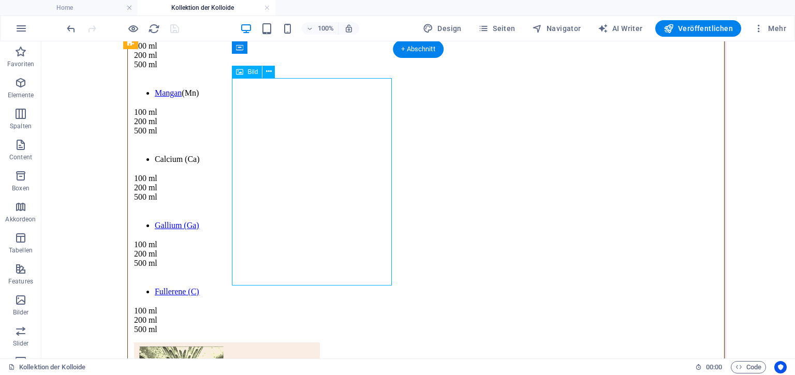
select select "px"
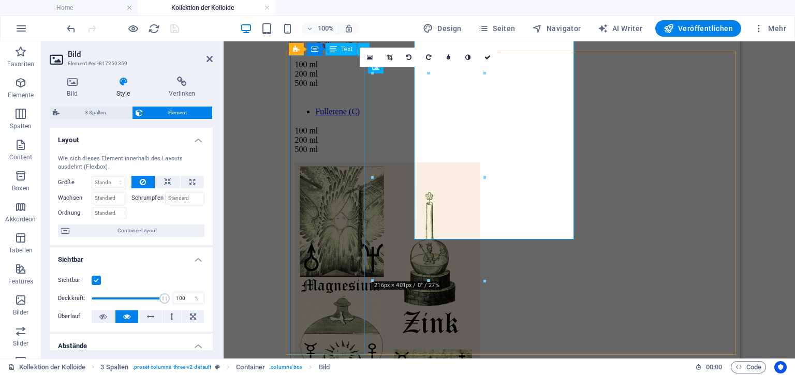
scroll to position [0, 2]
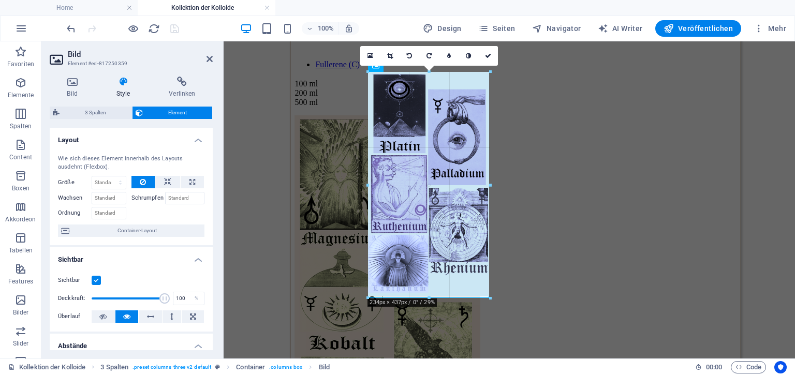
drag, startPoint x: 371, startPoint y: 280, endPoint x: 139, endPoint y: 257, distance: 233.0
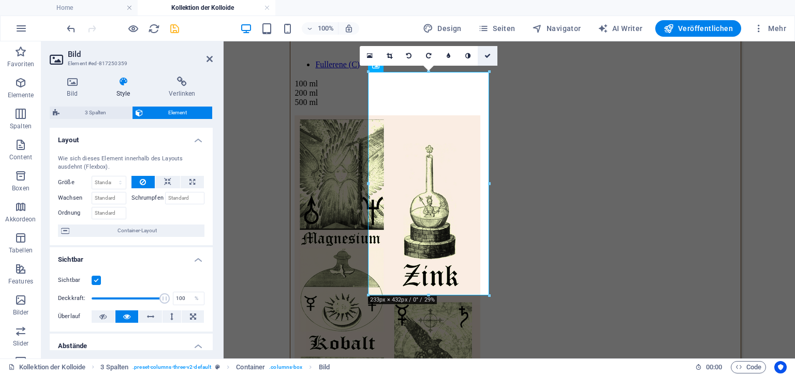
click at [488, 54] on icon at bounding box center [488, 56] width 6 height 6
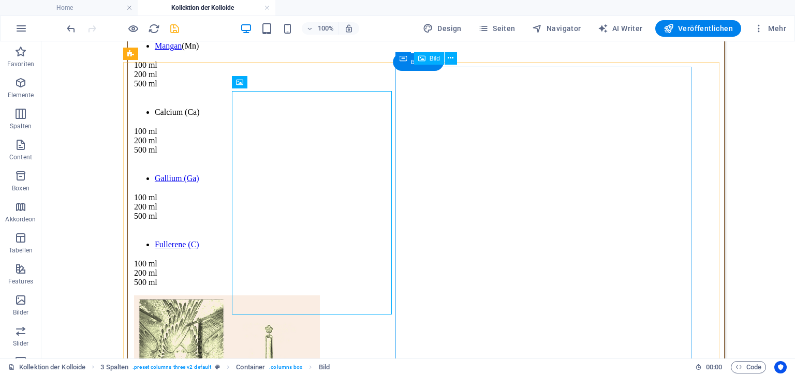
scroll to position [2, 2]
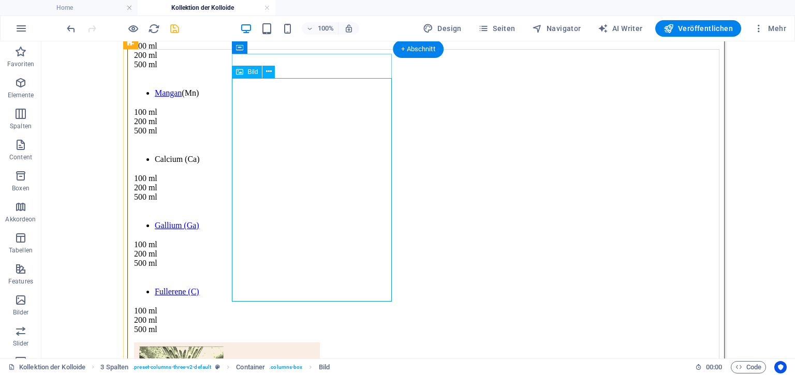
select select "px"
select select "%"
select select "px"
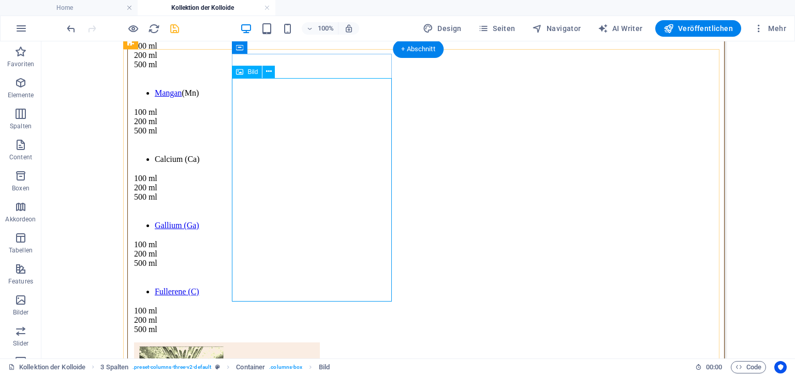
select select "px"
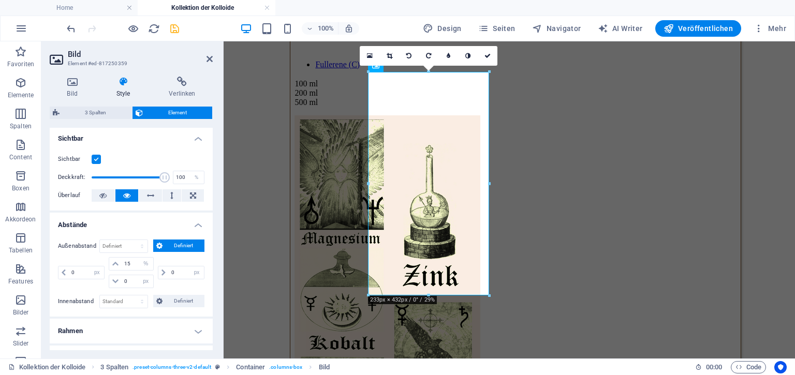
scroll to position [124, 0]
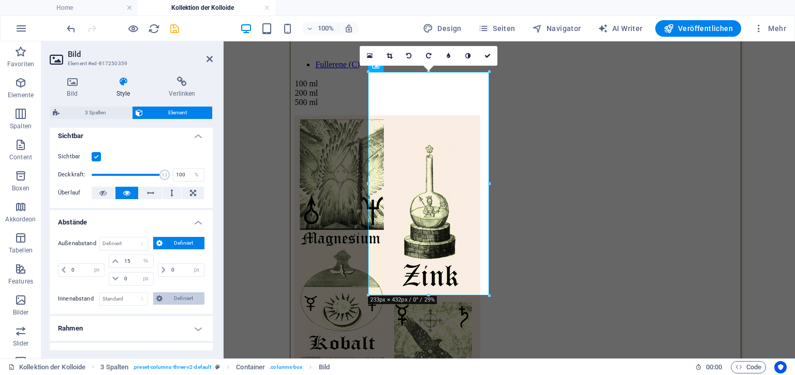
click at [178, 296] on span "Definiert" at bounding box center [184, 298] width 36 height 12
click at [172, 30] on icon "save" at bounding box center [175, 29] width 12 height 12
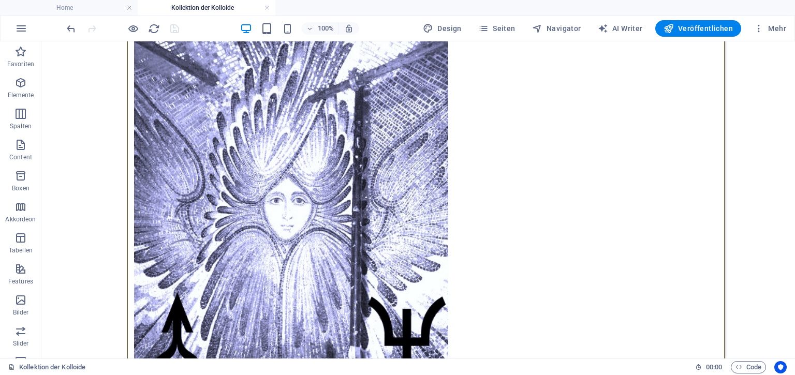
scroll to position [3965, 0]
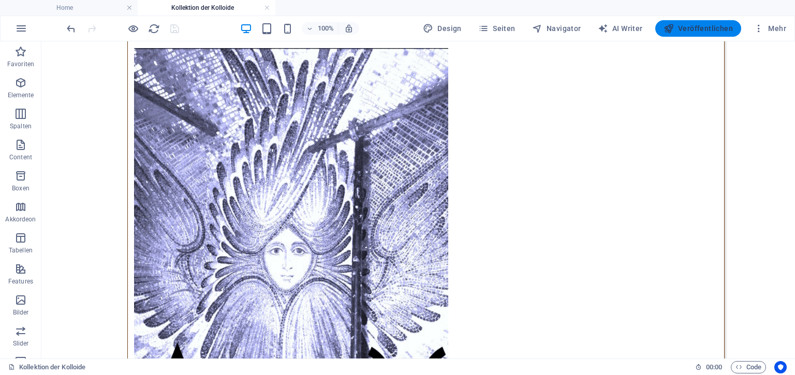
click at [695, 28] on span "Veröffentlichen" at bounding box center [698, 28] width 69 height 10
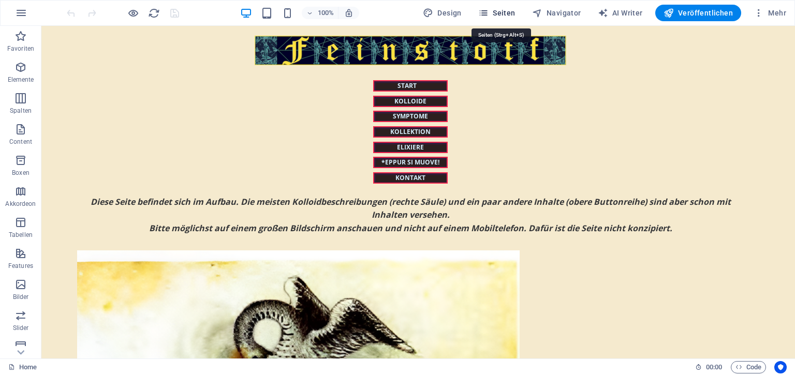
click at [501, 12] on span "Seiten" at bounding box center [496, 13] width 37 height 10
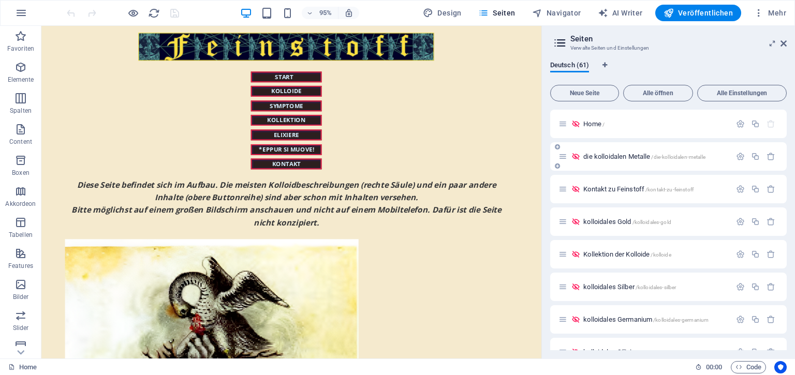
click at [609, 157] on span "die kolloidalen Metalle /die-kolloidalen-metalle" at bounding box center [644, 157] width 122 height 8
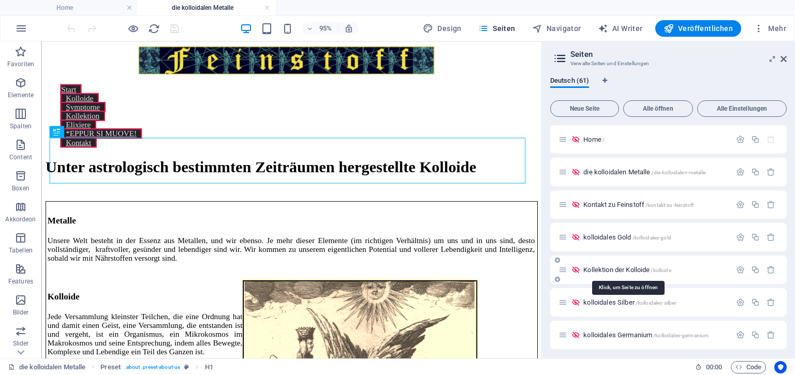
click at [609, 269] on span "Kollektion der Kolloide /kolloide" at bounding box center [626, 270] width 87 height 8
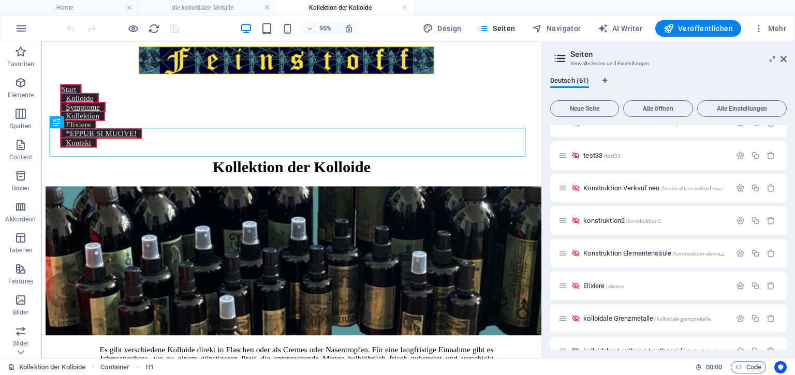
scroll to position [1764, 0]
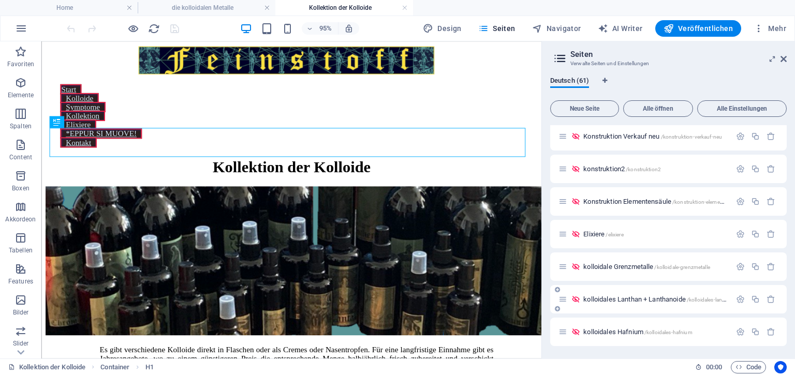
click at [639, 301] on span "kolloidales Lanthan + Lanthanoide /kolloidales-lanthan-lanthanoide" at bounding box center [672, 300] width 179 height 8
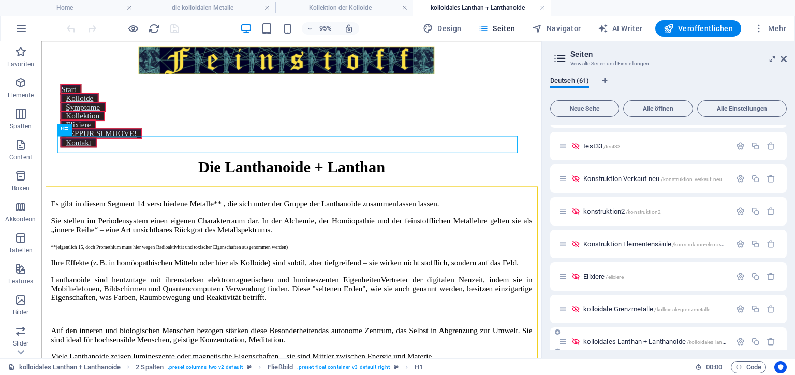
scroll to position [0, 0]
click at [785, 58] on icon at bounding box center [784, 59] width 6 height 8
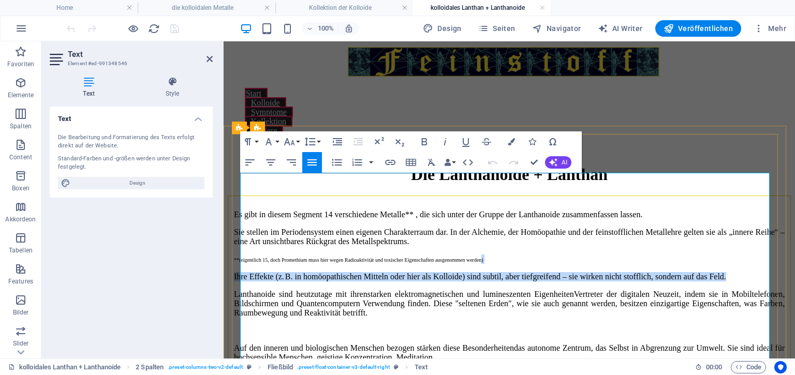
drag, startPoint x: 553, startPoint y: 226, endPoint x: 519, endPoint y: 253, distance: 43.1
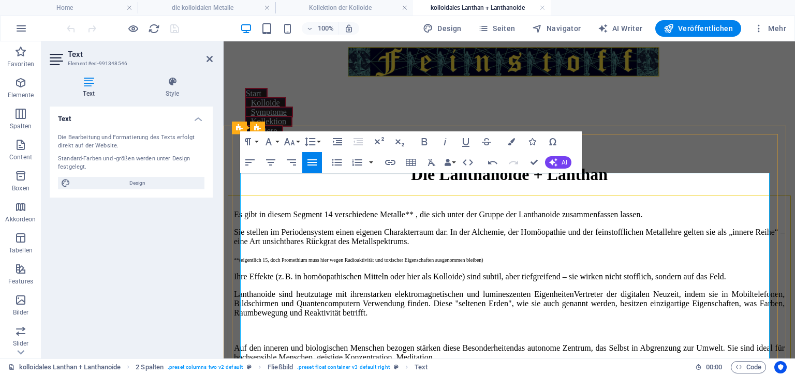
click at [412, 290] on span "starken elektromagnetischen und lumineszenten Eigenheiten" at bounding box center [471, 294] width 207 height 9
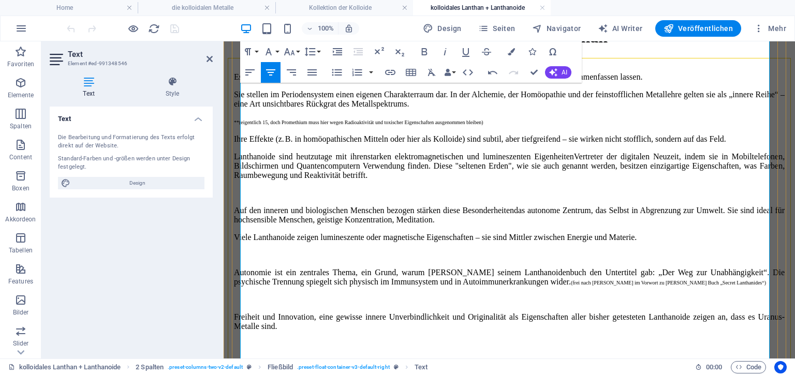
scroll to position [165, 0]
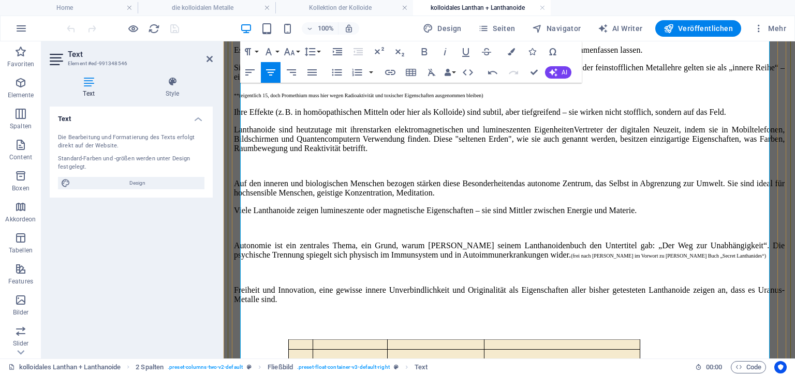
click at [375, 206] on span "Viele Lanthanoide zeigen lumineszente oder magnetische Eigenschaften – sie sind…" at bounding box center [435, 210] width 403 height 9
click at [356, 241] on span "Autonomie ist ein zentrales Thema, ein Grund, warum Jan Scholten seinem Lanthan…" at bounding box center [509, 250] width 551 height 18
click at [370, 241] on span "Autonomie ist ein zentrales Thema, ein Grund, warum Jan Scholten seinem Lanthan…" at bounding box center [509, 250] width 551 height 18
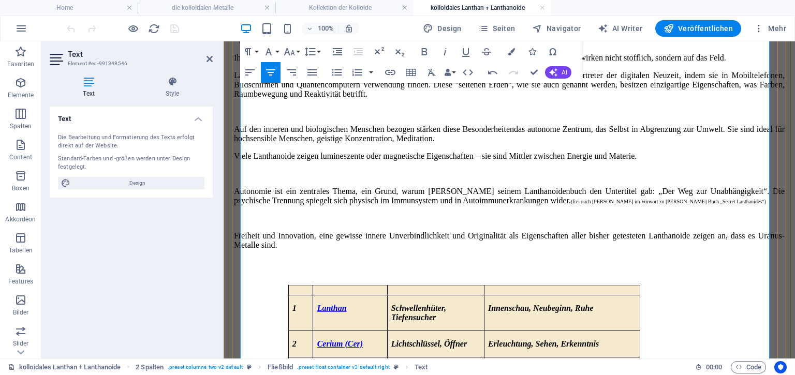
scroll to position [246, 0]
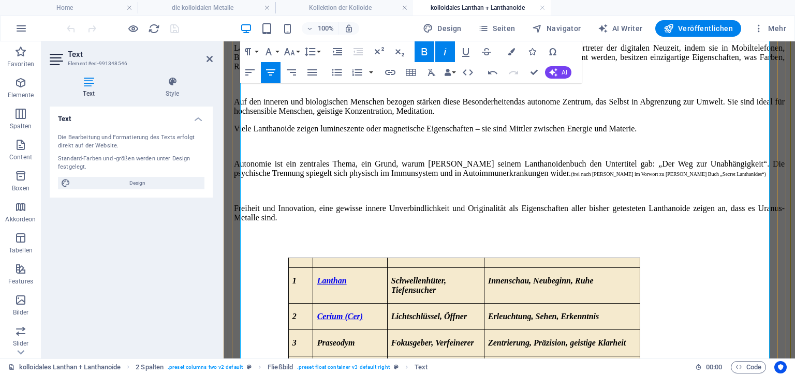
click at [373, 231] on p at bounding box center [509, 240] width 551 height 19
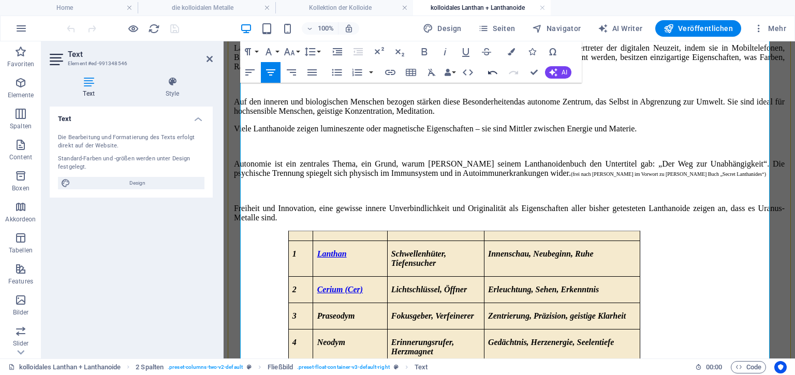
click at [489, 71] on icon "button" at bounding box center [493, 72] width 12 height 12
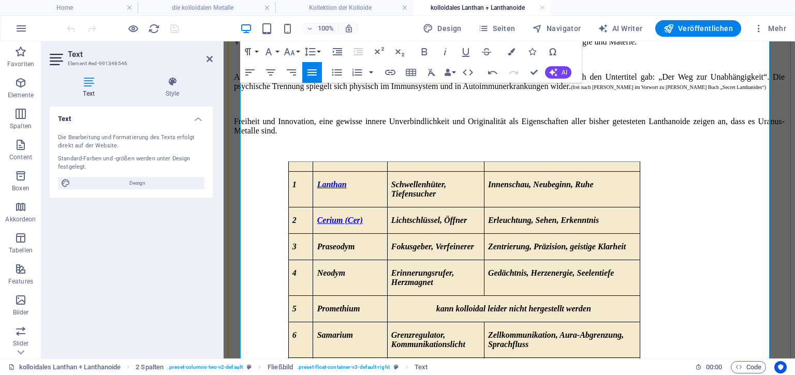
scroll to position [341, 0]
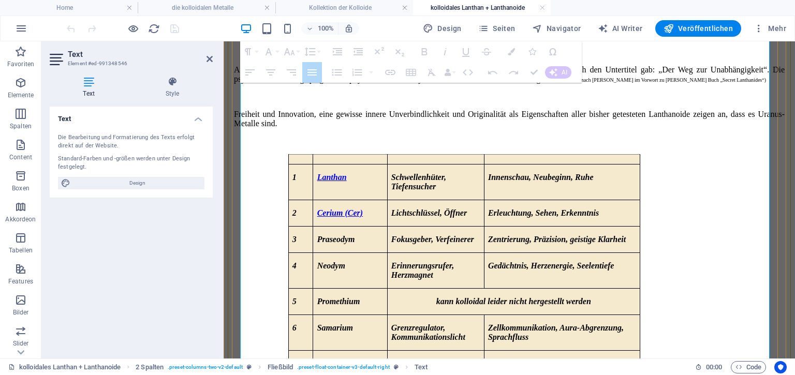
drag, startPoint x: 307, startPoint y: 121, endPoint x: 554, endPoint y: 338, distance: 329.0
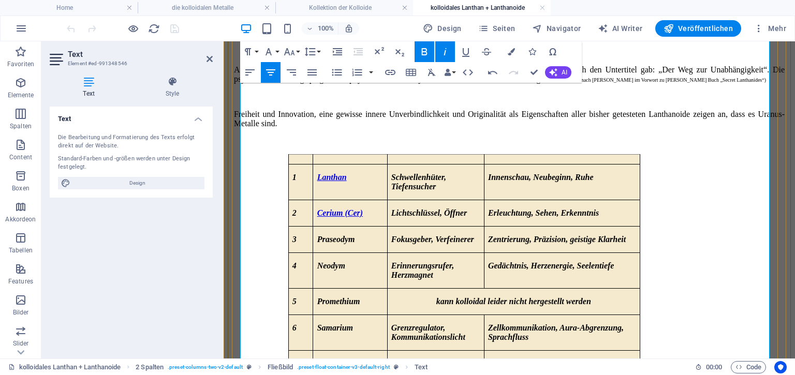
click at [327, 261] on p "Neodym" at bounding box center [350, 265] width 66 height 9
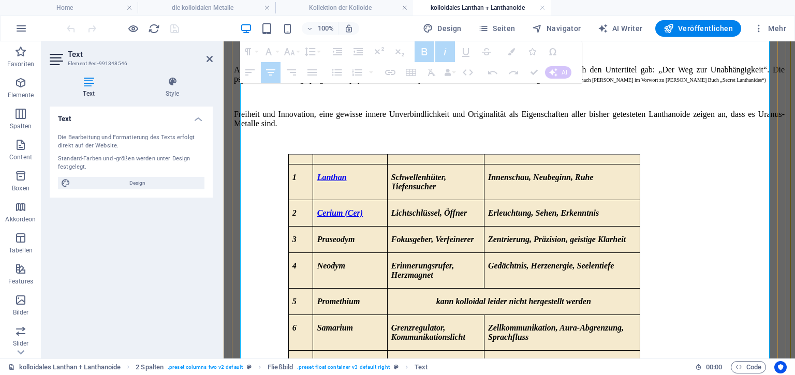
drag, startPoint x: 304, startPoint y: 122, endPoint x: 303, endPoint y: 108, distance: 14.0
click at [303, 108] on div "Es gibt in diesem Segment 14 verschiedene Metalle** , die sich unter der Gruppe…" at bounding box center [509, 284] width 551 height 829
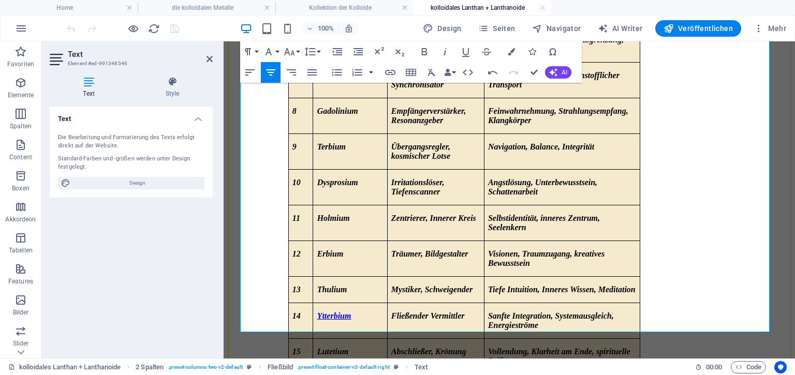
scroll to position [545, 0]
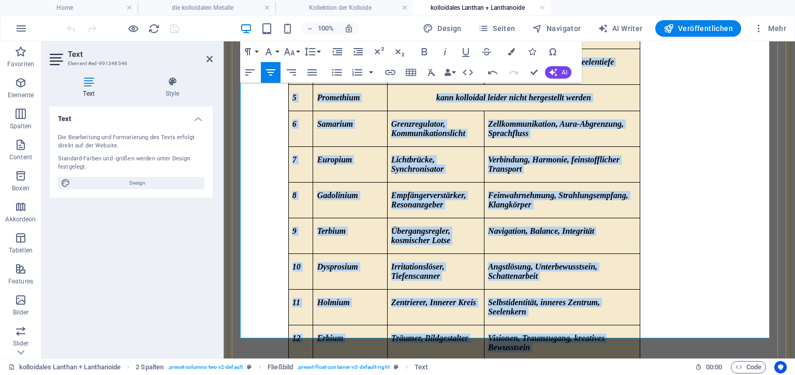
drag, startPoint x: 297, startPoint y: 119, endPoint x: 592, endPoint y: 302, distance: 347.8
click at [592, 302] on div "Es gibt in diesem Segment 14 verschiedene Metalle** , die sich unter der Gruppe…" at bounding box center [509, 80] width 551 height 829
copy div "1 Lanthan Schwellenhüter, Tiefensucher Innenschau, Neubeginn, Ruhe 2 Cerium (Ce…"
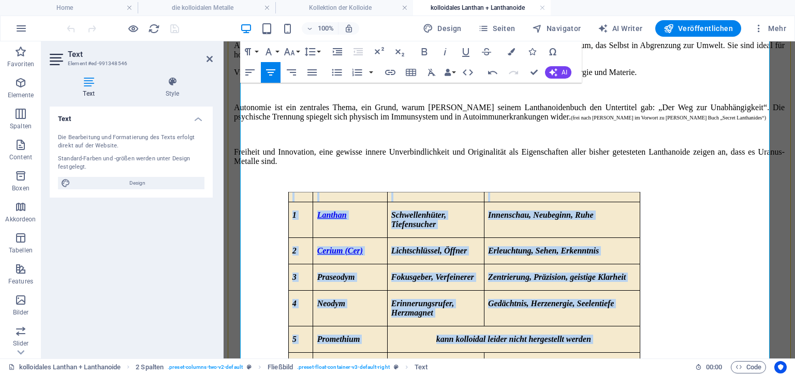
scroll to position [247, 0]
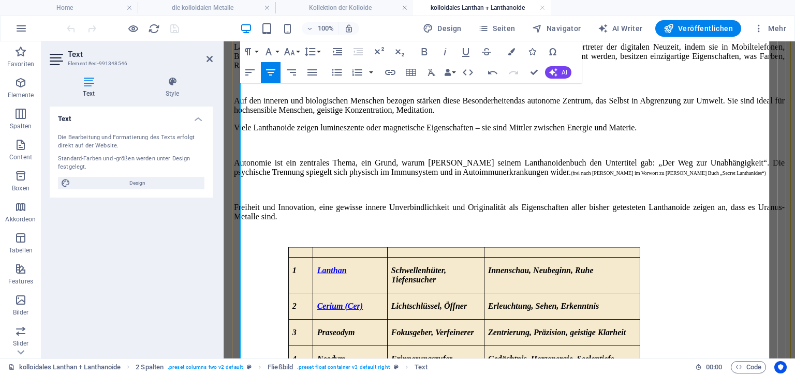
click at [518, 203] on p "Freiheit und Innovation, eine gewisse innere Unverbindlichkeit und Originalität…" at bounding box center [509, 212] width 551 height 19
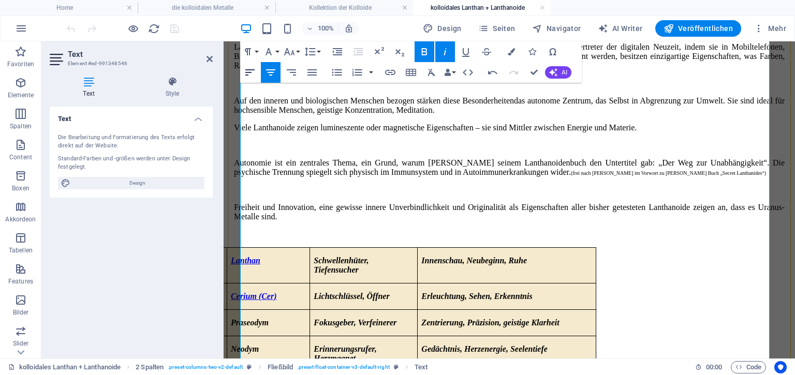
click at [251, 70] on icon "button" at bounding box center [250, 72] width 12 height 12
click at [170, 79] on icon at bounding box center [172, 82] width 81 height 10
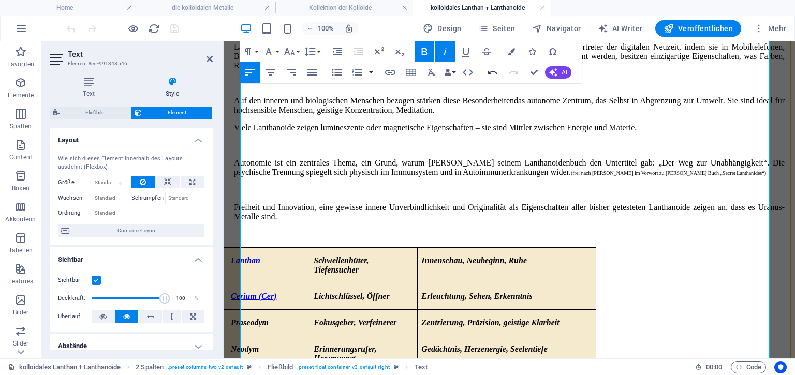
click at [490, 73] on icon "button" at bounding box center [492, 73] width 9 height 4
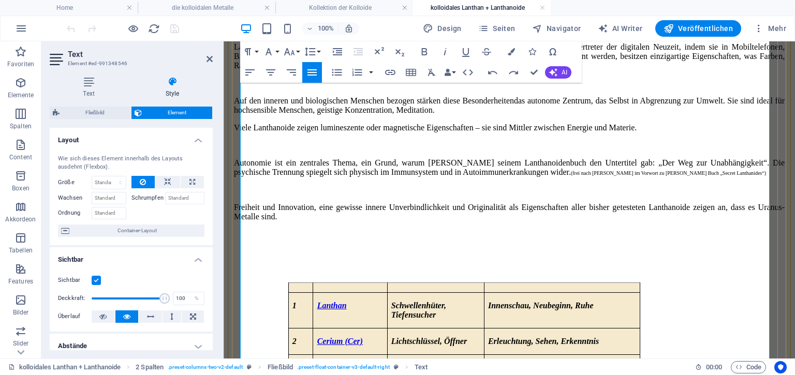
click at [474, 203] on p "Freiheit und Innovation, eine gewisse innere Unverbindlichkeit und Originalität…" at bounding box center [509, 212] width 551 height 19
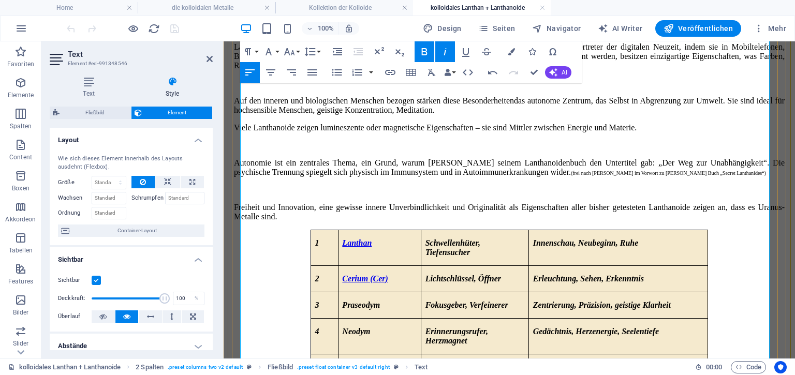
click at [474, 203] on p "Freiheit und Innovation, eine gewisse innere Unverbindlichkeit und Originalität…" at bounding box center [509, 212] width 551 height 19
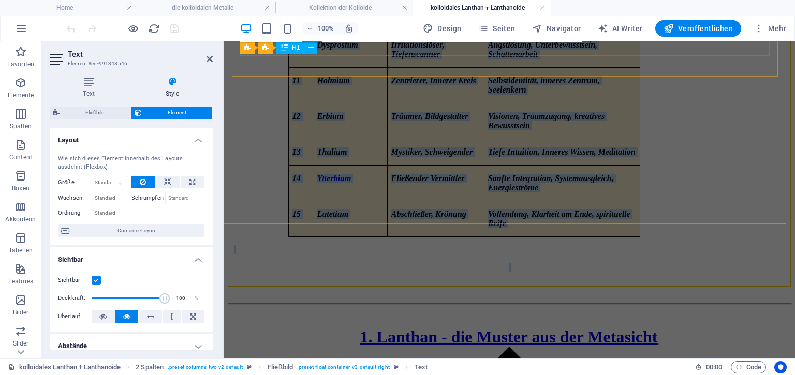
scroll to position [1259, 0]
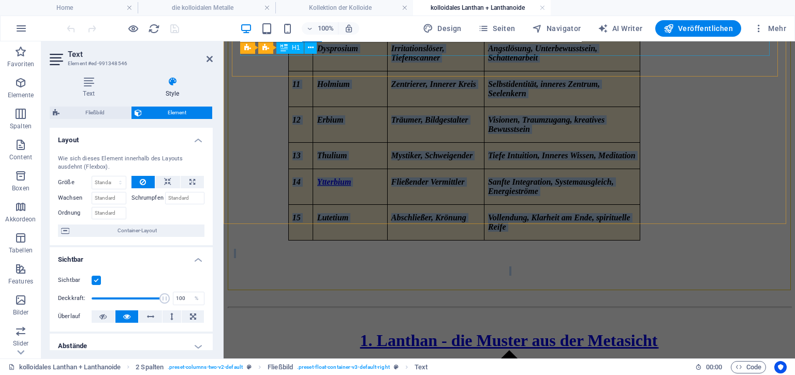
drag, startPoint x: 309, startPoint y: 214, endPoint x: 467, endPoint y: 47, distance: 230.3
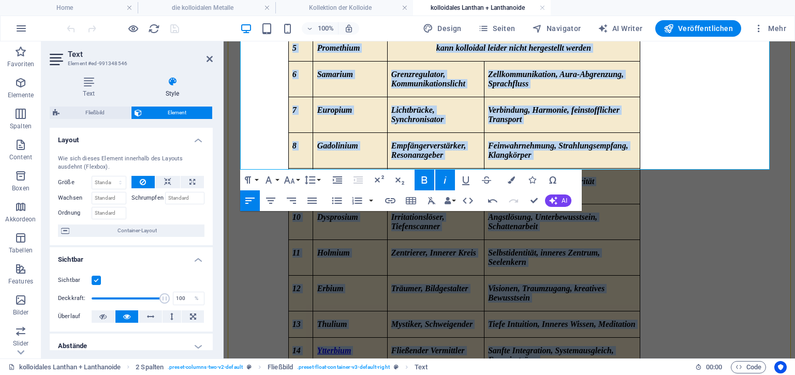
scroll to position [1082, 0]
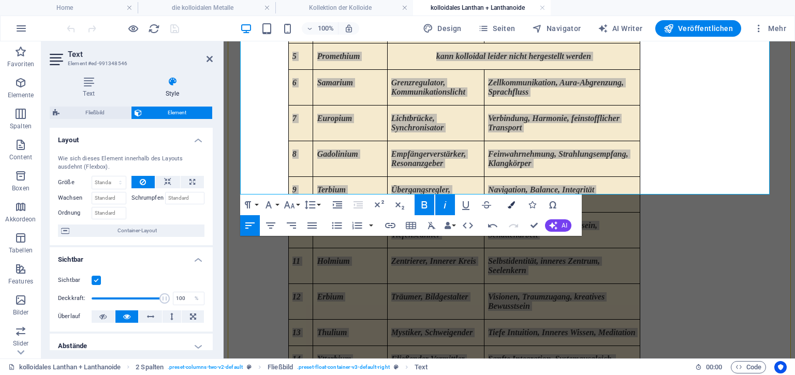
click at [511, 204] on icon "button" at bounding box center [511, 204] width 7 height 7
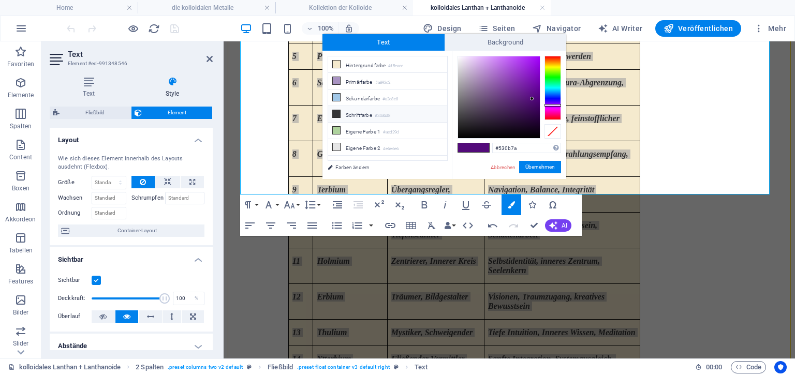
click at [354, 111] on li "Schriftfarbe #353638" at bounding box center [387, 114] width 119 height 17
type input "#353638"
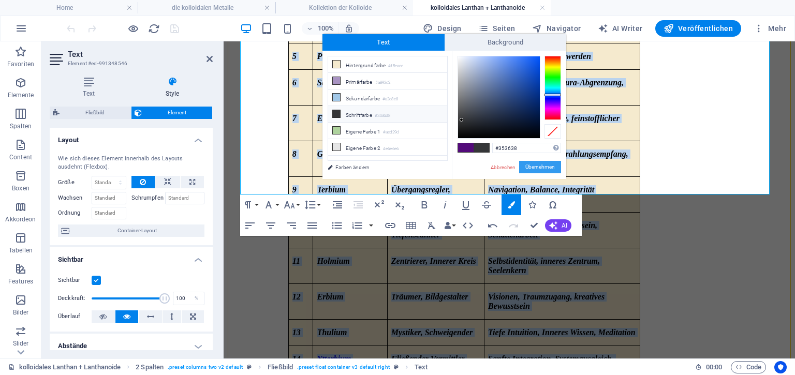
click at [548, 168] on button "Übernehmen" at bounding box center [540, 167] width 42 height 12
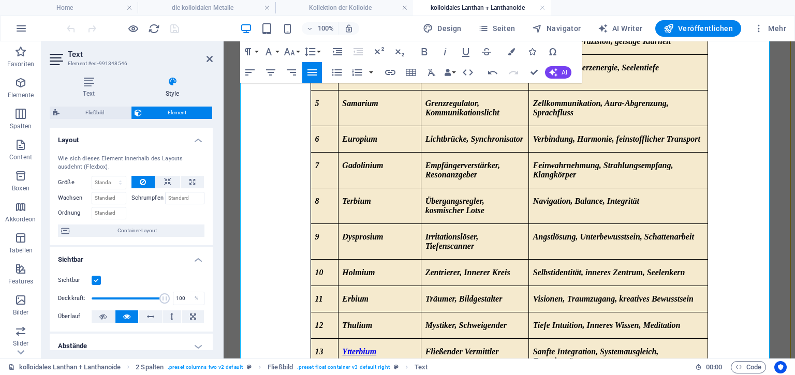
scroll to position [570, 0]
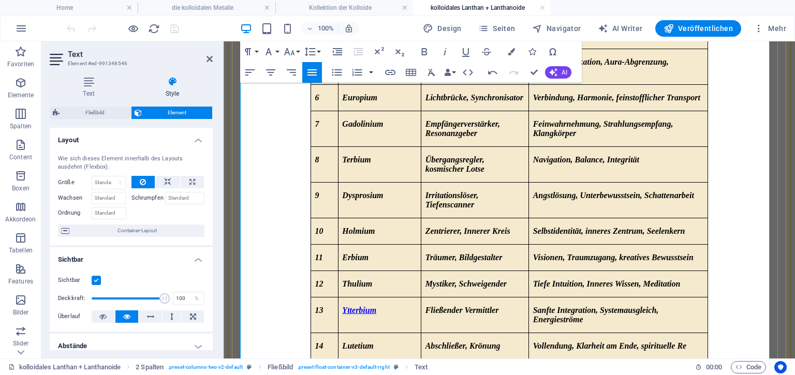
click at [332, 368] on p "​" at bounding box center [509, 372] width 551 height 9
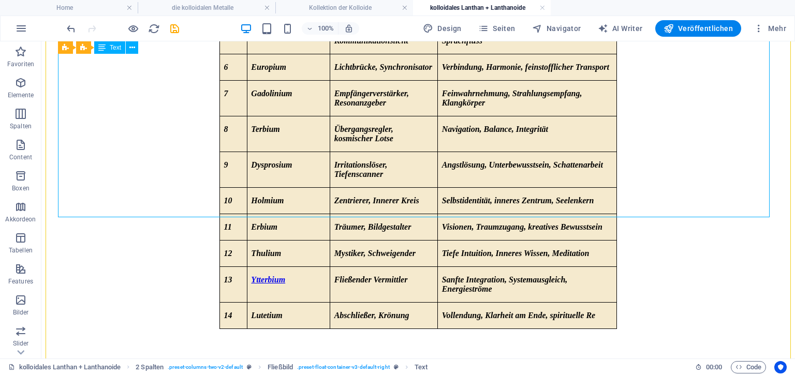
scroll to position [585, 0]
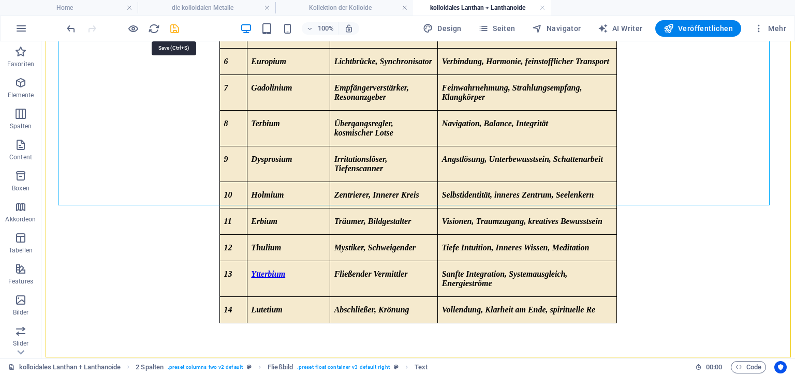
click at [174, 27] on icon "save" at bounding box center [175, 29] width 12 height 12
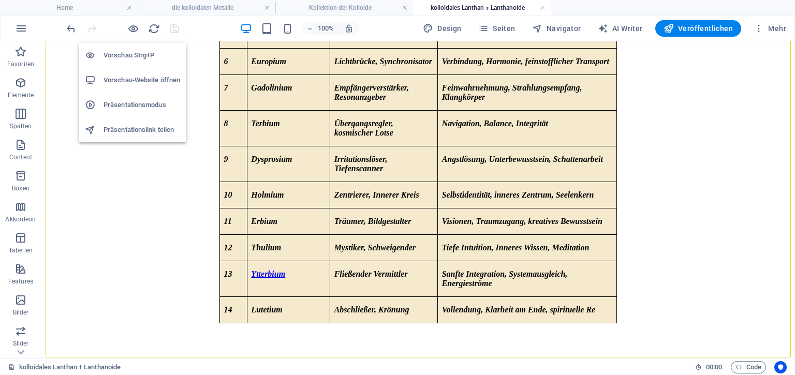
click at [119, 54] on h6 "Vorschau Strg+P" at bounding box center [142, 55] width 77 height 12
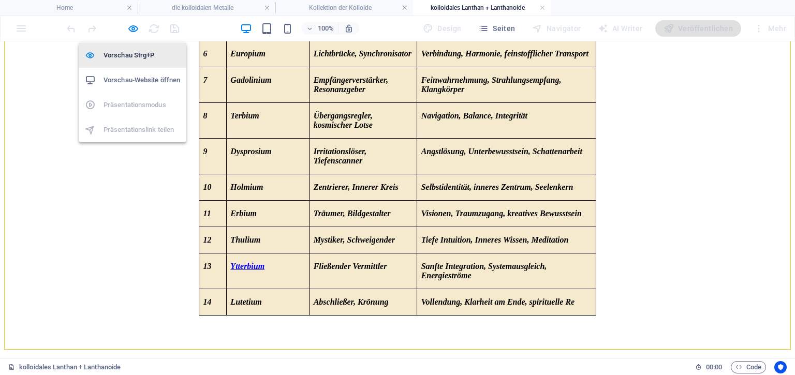
scroll to position [574, 0]
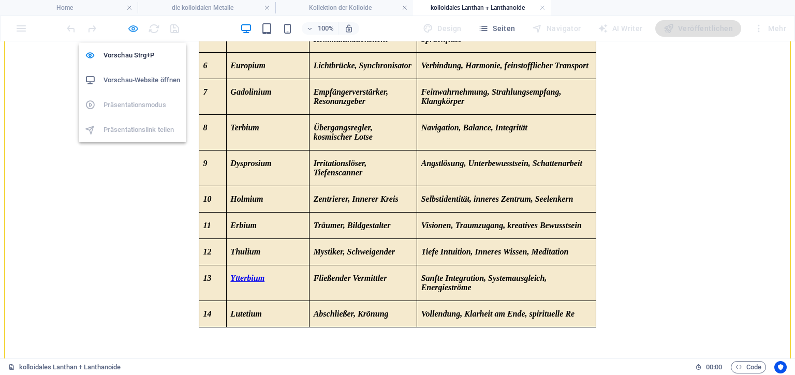
click at [134, 27] on icon "button" at bounding box center [133, 29] width 12 height 12
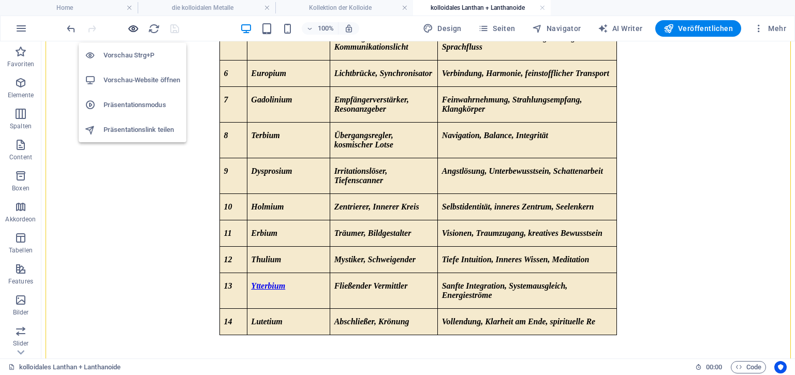
scroll to position [585, 0]
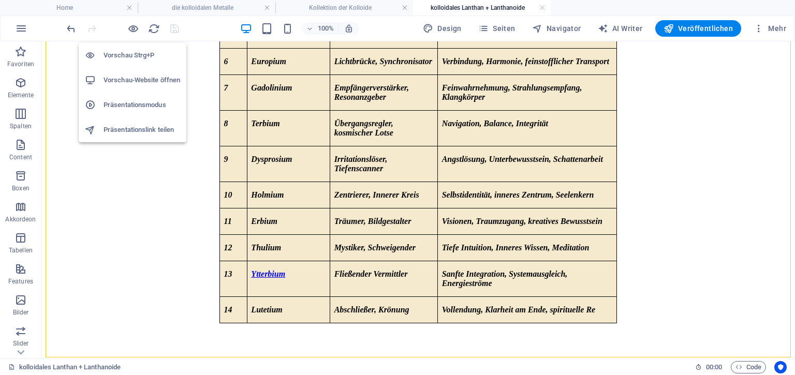
click at [129, 79] on h6 "Vorschau-Website öffnen" at bounding box center [142, 80] width 77 height 12
click at [132, 83] on h6 "Vorschau-Website öffnen" at bounding box center [142, 80] width 77 height 12
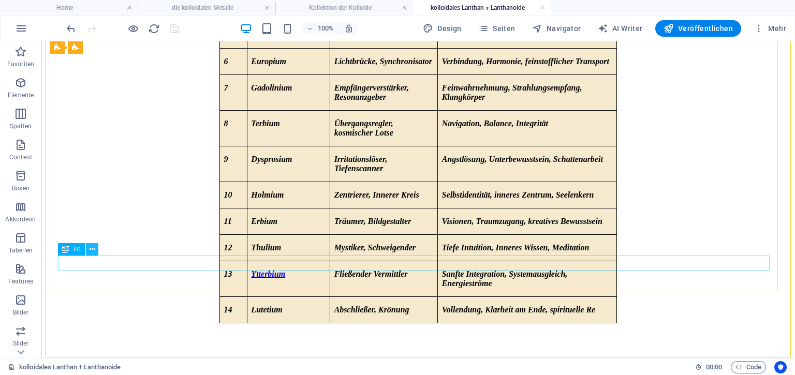
click at [92, 251] on icon at bounding box center [93, 249] width 6 height 11
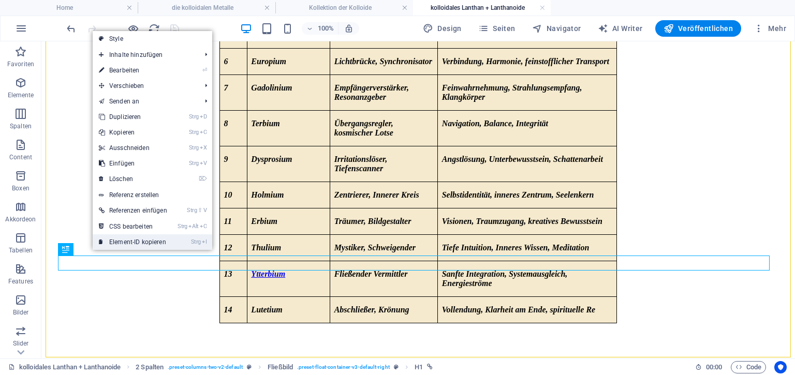
click at [116, 246] on link "Strg I Element-ID kopieren" at bounding box center [133, 242] width 81 height 16
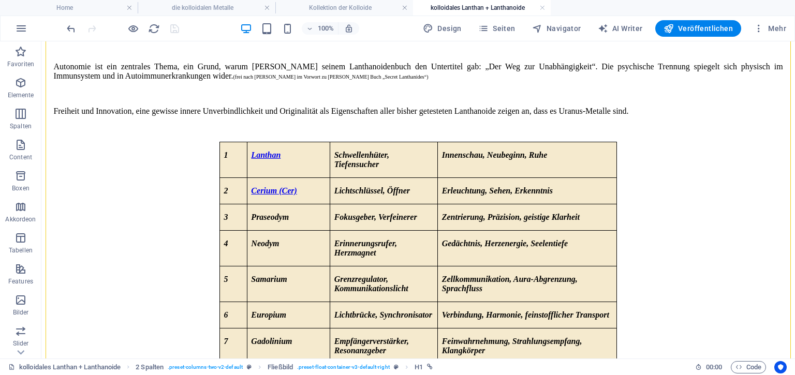
scroll to position [288, 0]
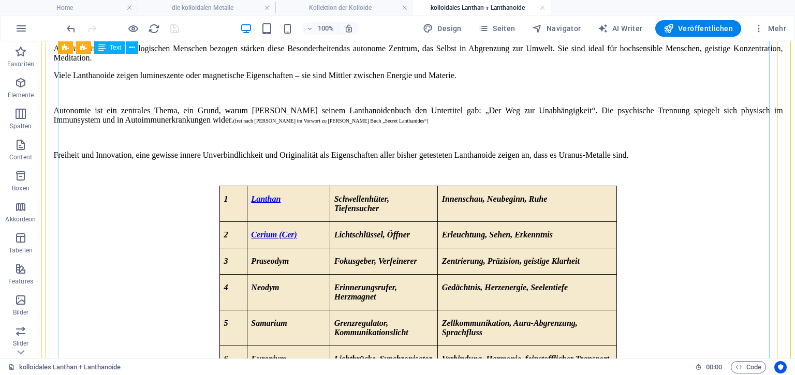
click at [273, 165] on div "Es gibt in diesem Segment 14 verschiedene Metalle** , die sich unter der Gruppe…" at bounding box center [418, 284] width 745 height 742
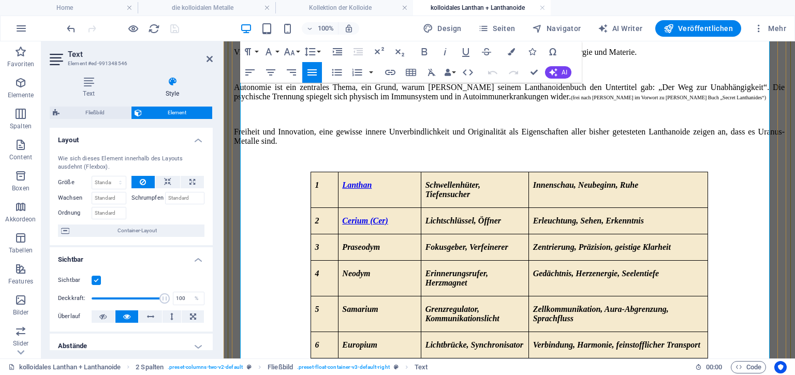
scroll to position [283, 0]
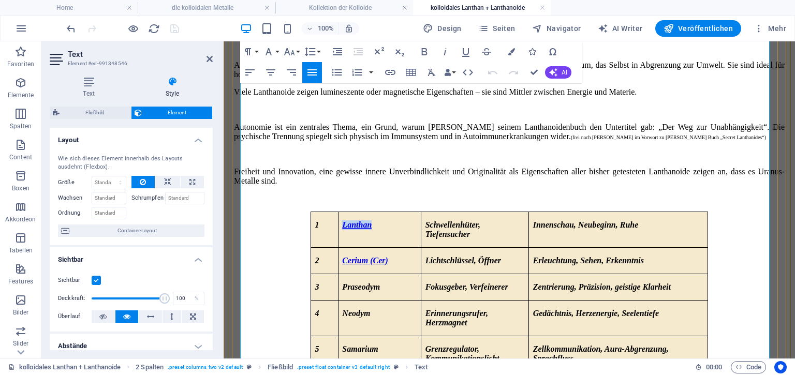
drag, startPoint x: 333, startPoint y: 181, endPoint x: 372, endPoint y: 184, distance: 38.9
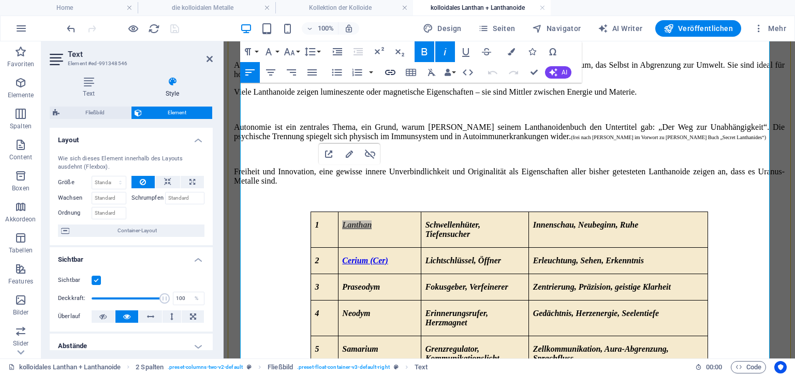
click at [387, 75] on icon "button" at bounding box center [390, 72] width 12 height 12
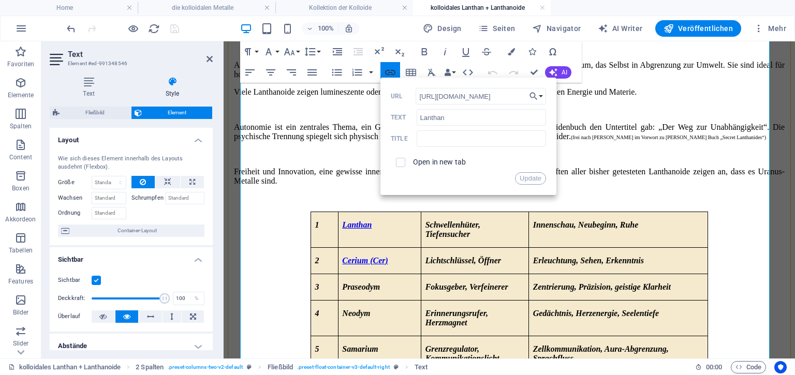
scroll to position [0, 57]
click at [429, 100] on input "https://preview.sitehub.io/de/17976135#ed-991348552" at bounding box center [481, 96] width 130 height 17
click at [528, 177] on button "Update" at bounding box center [530, 178] width 31 height 12
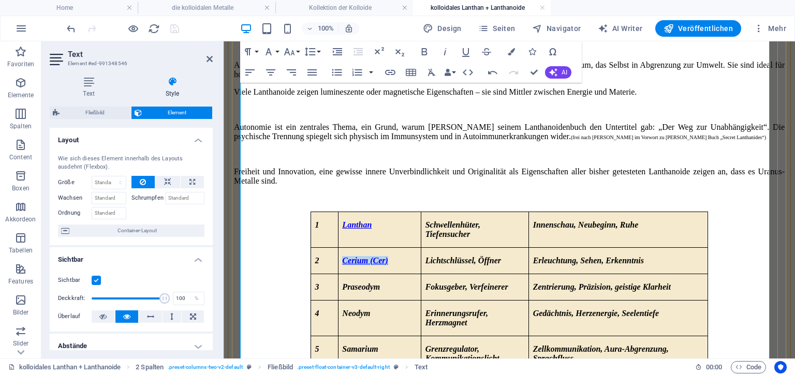
drag, startPoint x: 333, startPoint y: 209, endPoint x: 400, endPoint y: 214, distance: 67.0
type input "https://preview.sitehub.io/kolloidales-cerium"
type input "Cerium (Cer)"
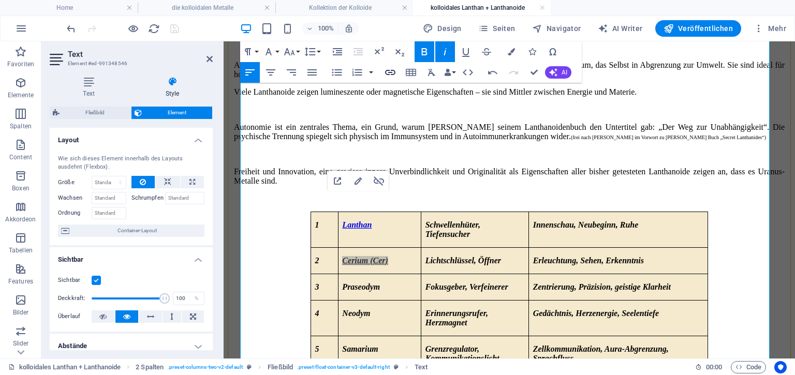
click at [387, 72] on icon "button" at bounding box center [390, 72] width 12 height 12
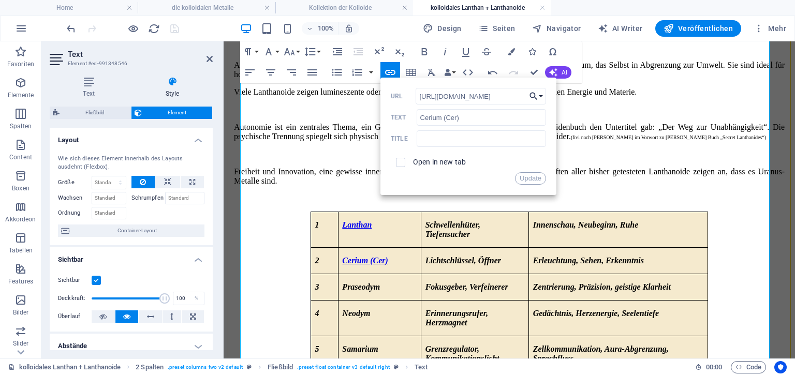
click at [540, 94] on button "Choose Link" at bounding box center [536, 96] width 20 height 17
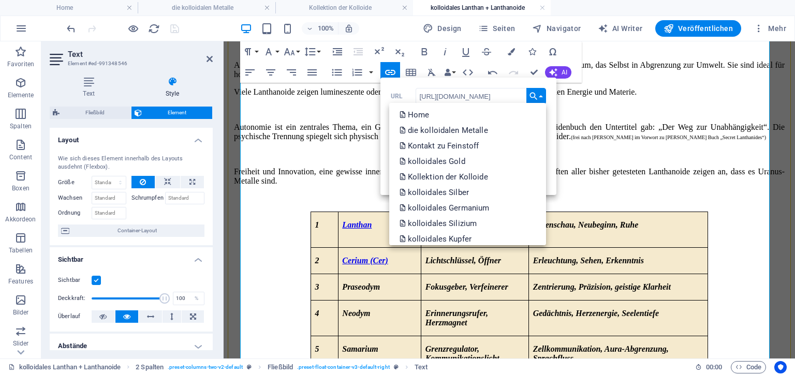
scroll to position [828, 0]
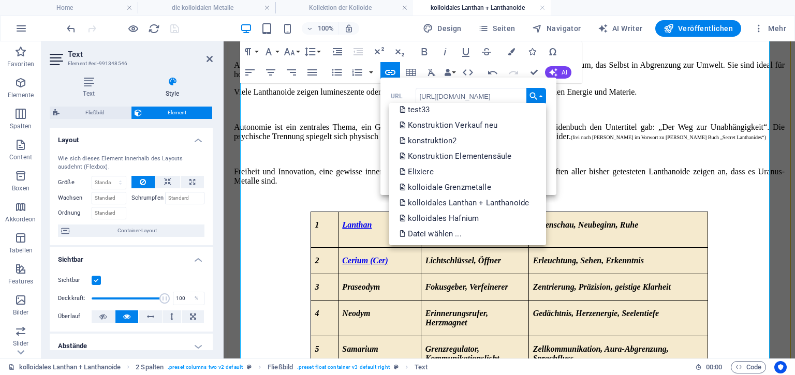
drag, startPoint x: 545, startPoint y: 114, endPoint x: 326, endPoint y: 214, distance: 240.2
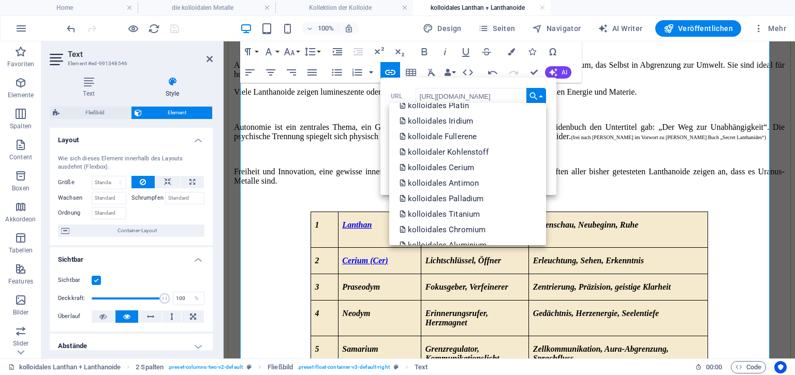
scroll to position [322, 0]
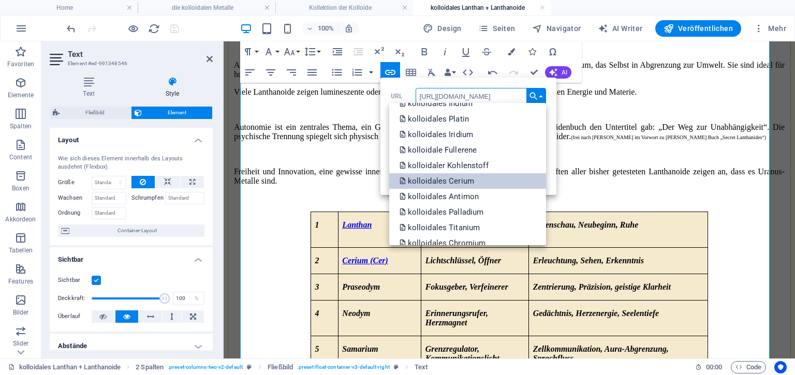
click at [453, 179] on p "kolloidales Cerium" at bounding box center [438, 181] width 77 height 16
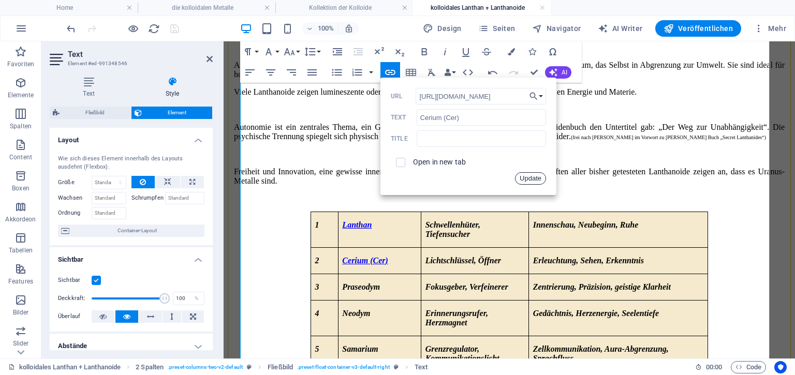
click at [536, 179] on button "Update" at bounding box center [530, 178] width 31 height 12
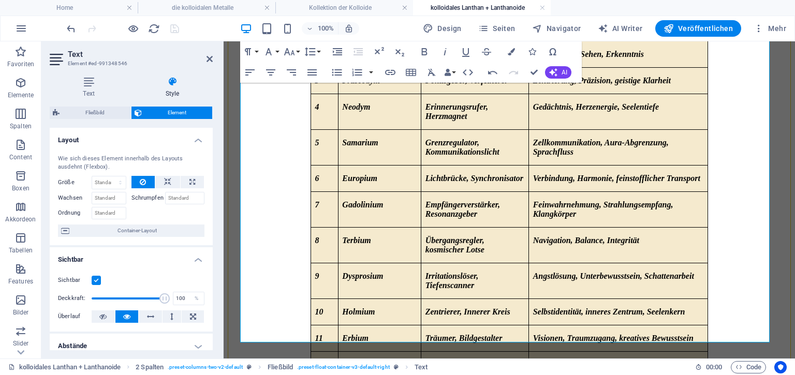
scroll to position [490, 0]
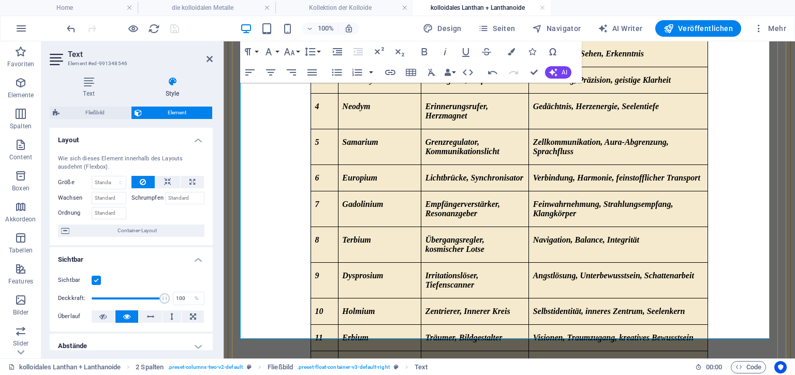
drag, startPoint x: 332, startPoint y: 285, endPoint x: 382, endPoint y: 288, distance: 49.8
click at [382, 288] on div "1 Lanthan Schwellenhüter, Tiefensucher Innenschau, Neubeginn, Ruhe 2 Cerium (Ce…" at bounding box center [509, 222] width 551 height 435
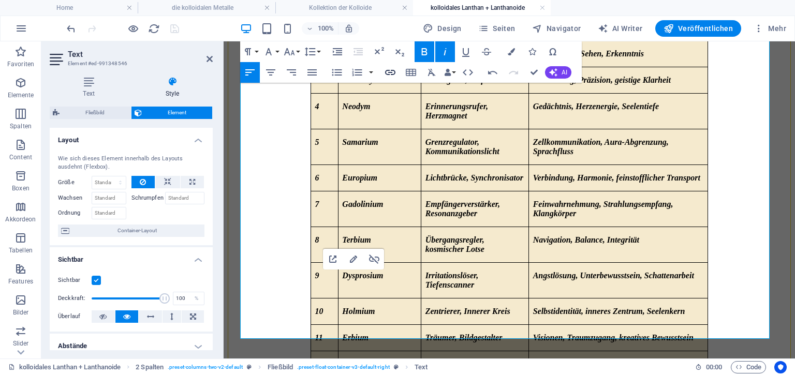
type input "https://preview.sitehub.io/kolloidales-ytterbium"
type input "Ytterbium"
click at [390, 70] on icon "button" at bounding box center [390, 72] width 12 height 12
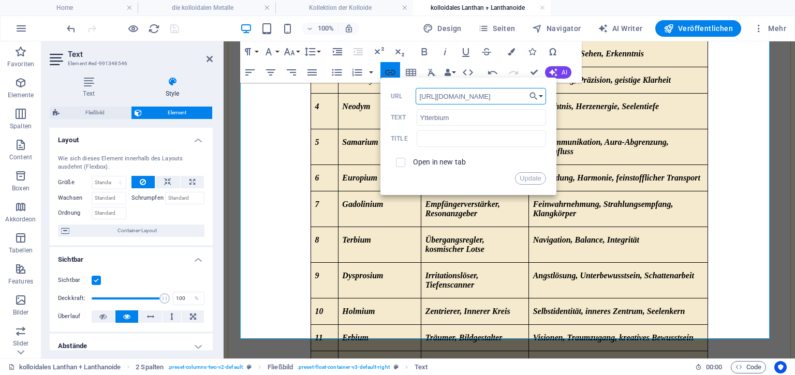
scroll to position [0, 32]
click at [540, 94] on button "Choose Link" at bounding box center [536, 96] width 20 height 17
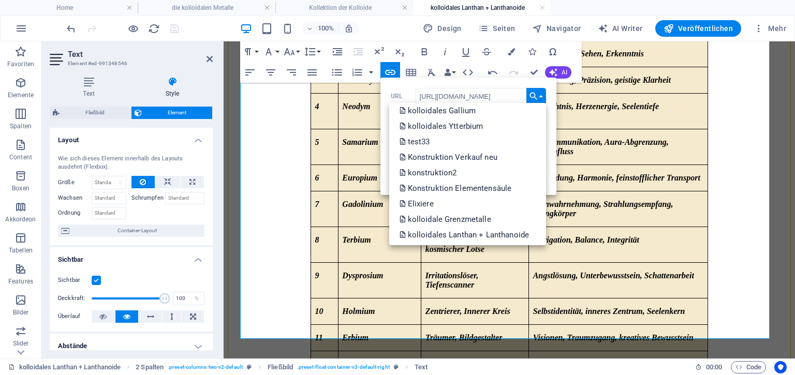
scroll to position [782, 0]
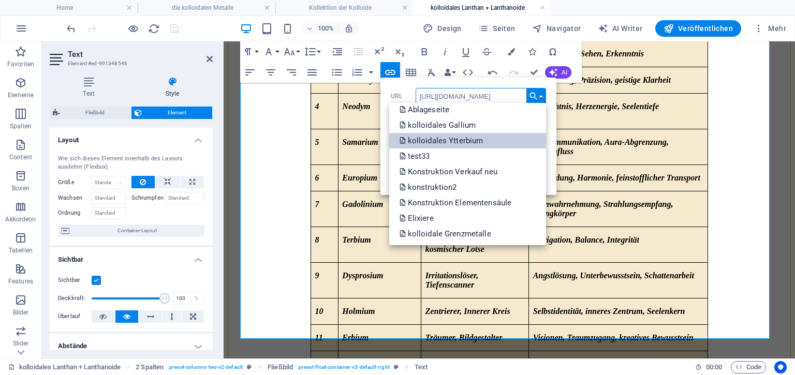
click at [444, 140] on p "kolloidales Ytterbium" at bounding box center [443, 141] width 86 height 16
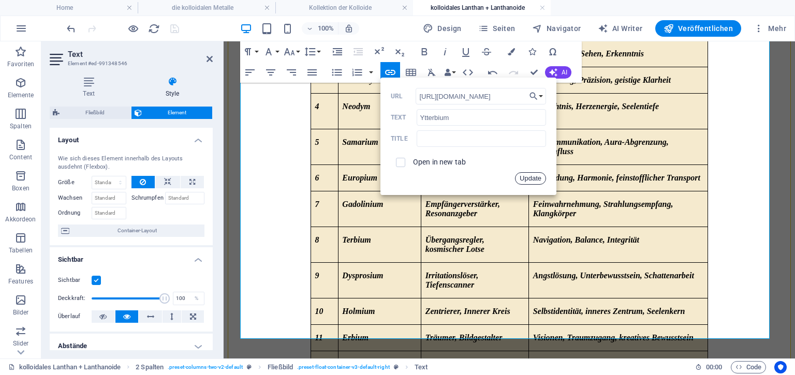
click at [532, 178] on button "Update" at bounding box center [530, 178] width 31 height 12
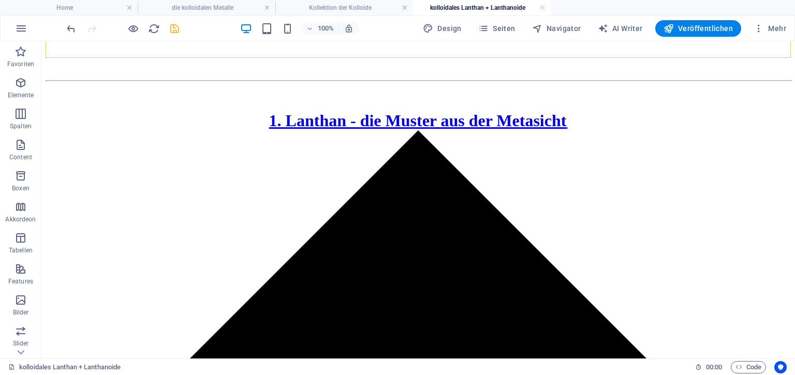
scroll to position [844, 0]
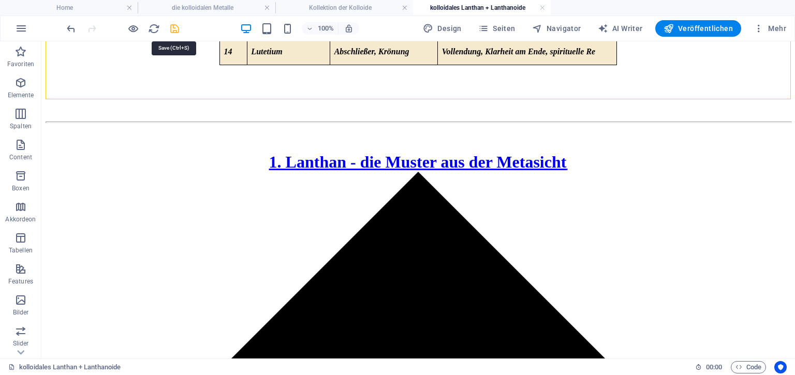
click at [171, 27] on icon "save" at bounding box center [175, 29] width 12 height 12
